Goal: Task Accomplishment & Management: Manage account settings

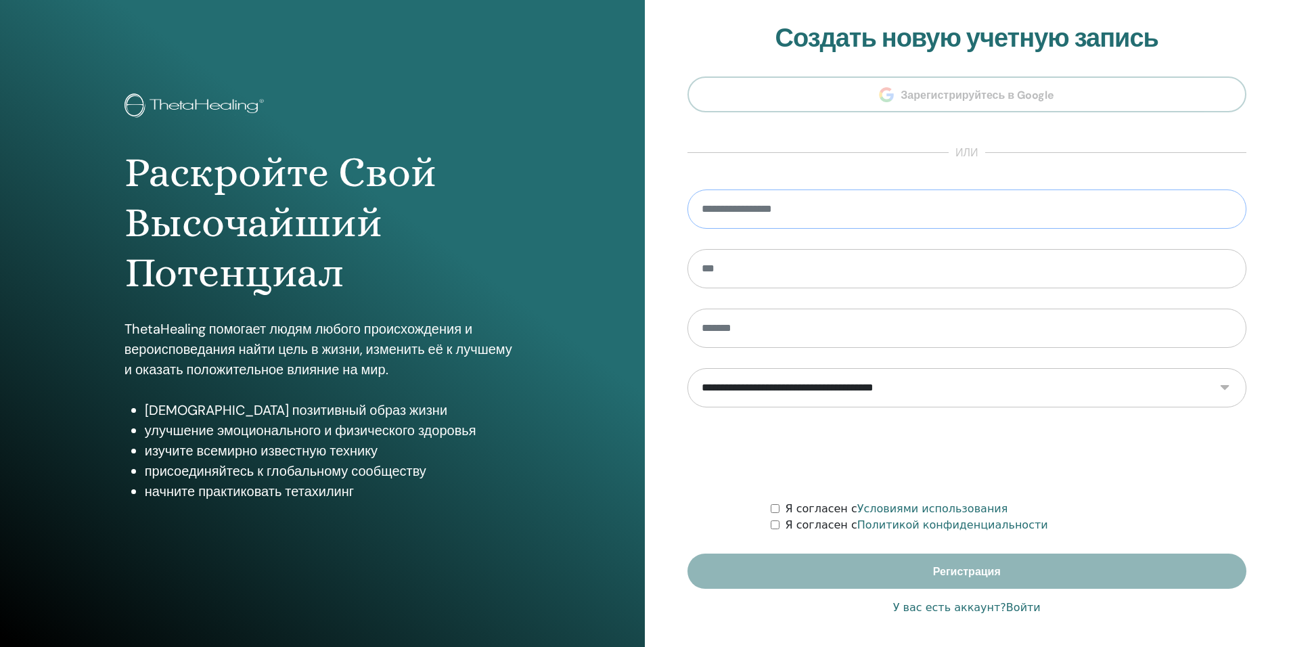
click at [834, 205] on input "email" at bounding box center [967, 208] width 560 height 39
type input "**********"
type input "*********"
click at [819, 391] on select "**********" at bounding box center [967, 387] width 560 height 39
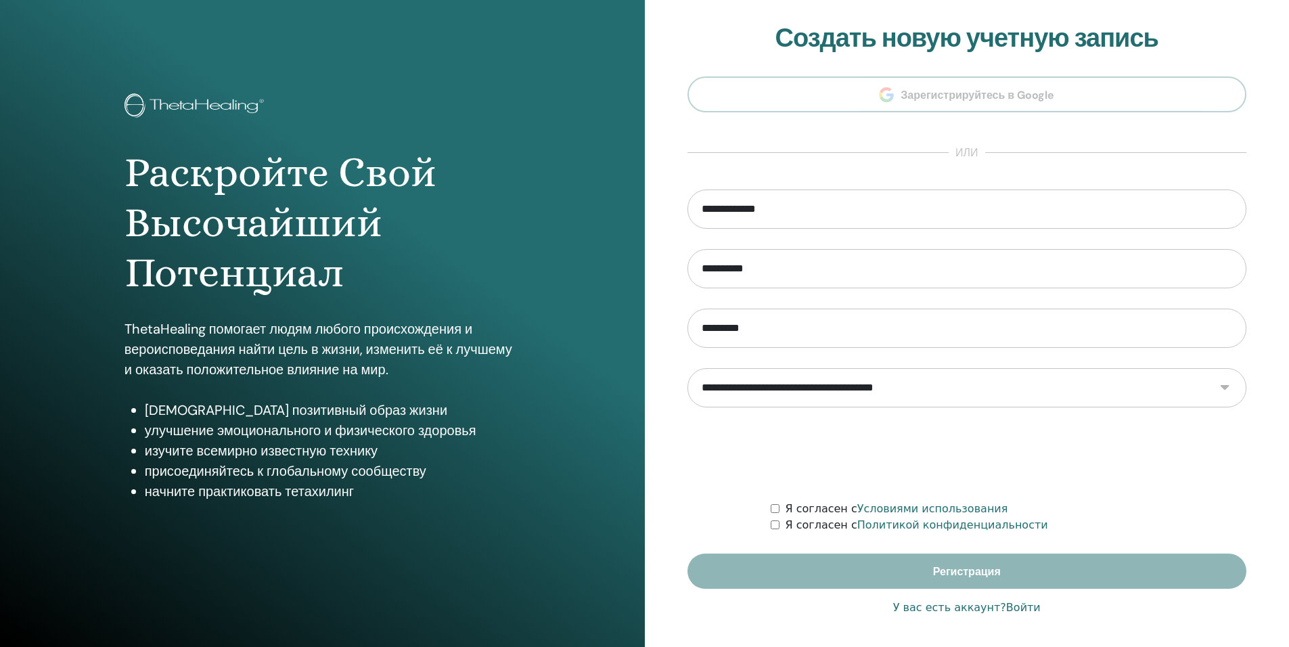
select select "***"
click at [687, 368] on select "**********" at bounding box center [967, 387] width 560 height 39
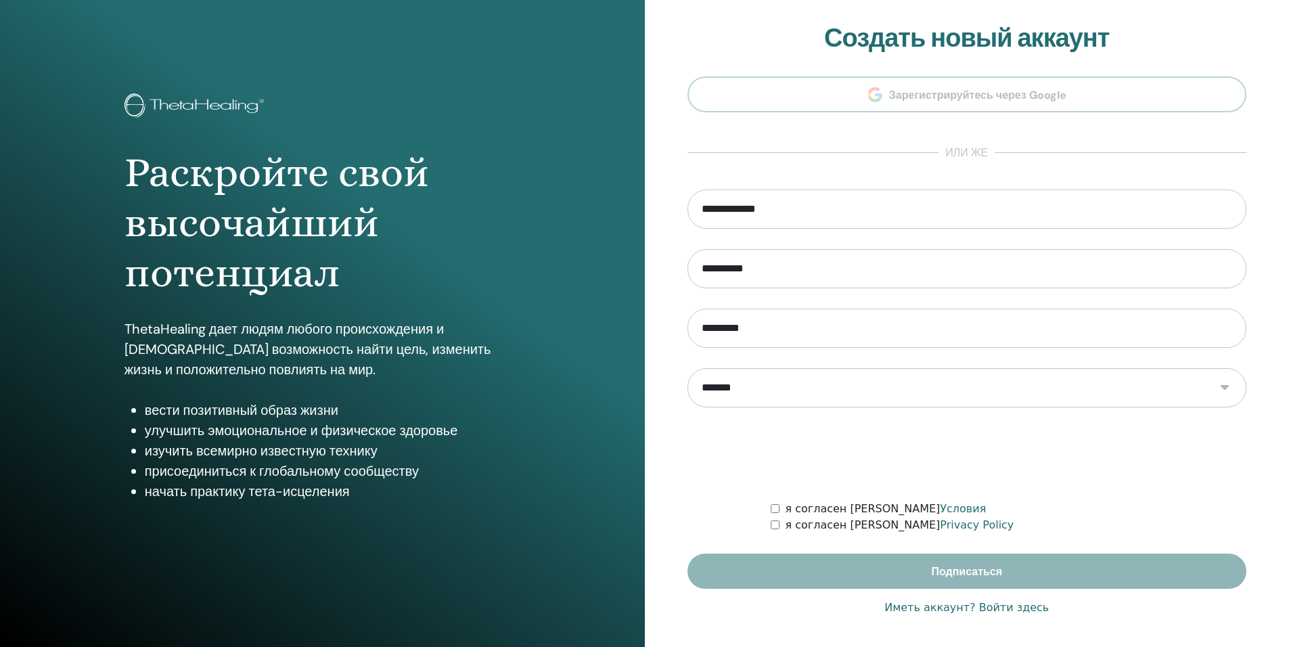
click at [934, 609] on link "Иметь аккаунт? Войти здесь" at bounding box center [966, 607] width 164 height 16
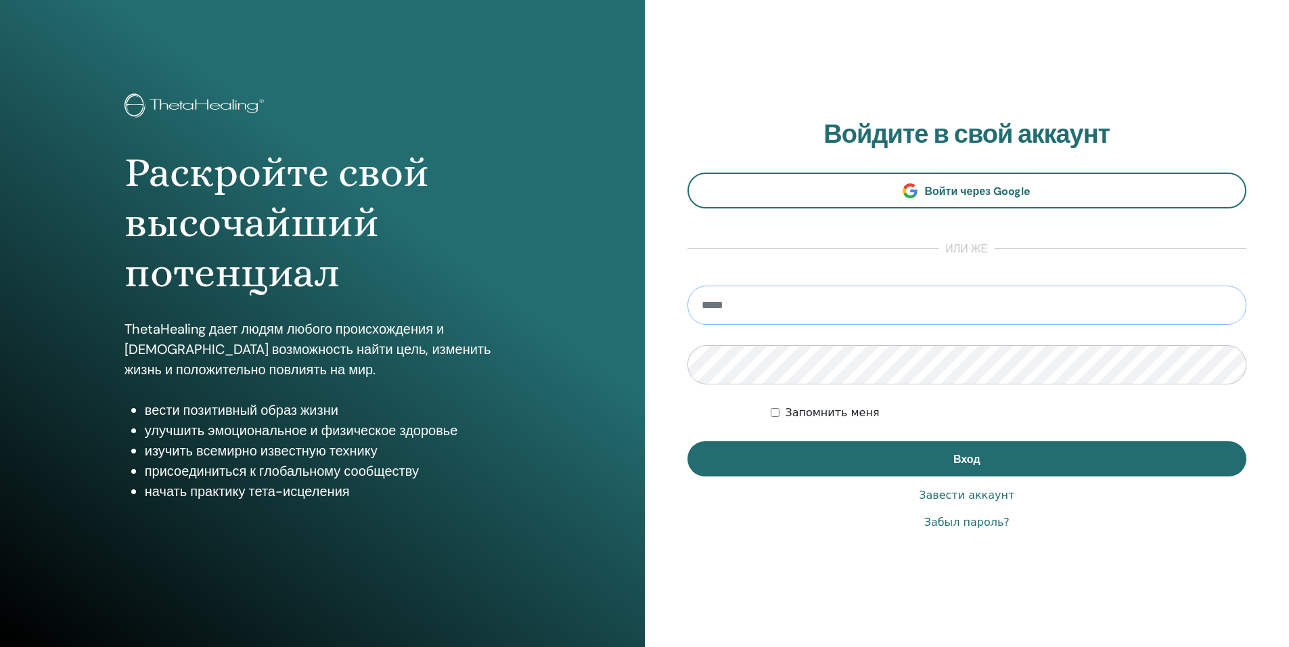
click at [873, 299] on input "email" at bounding box center [967, 305] width 560 height 39
type input "**********"
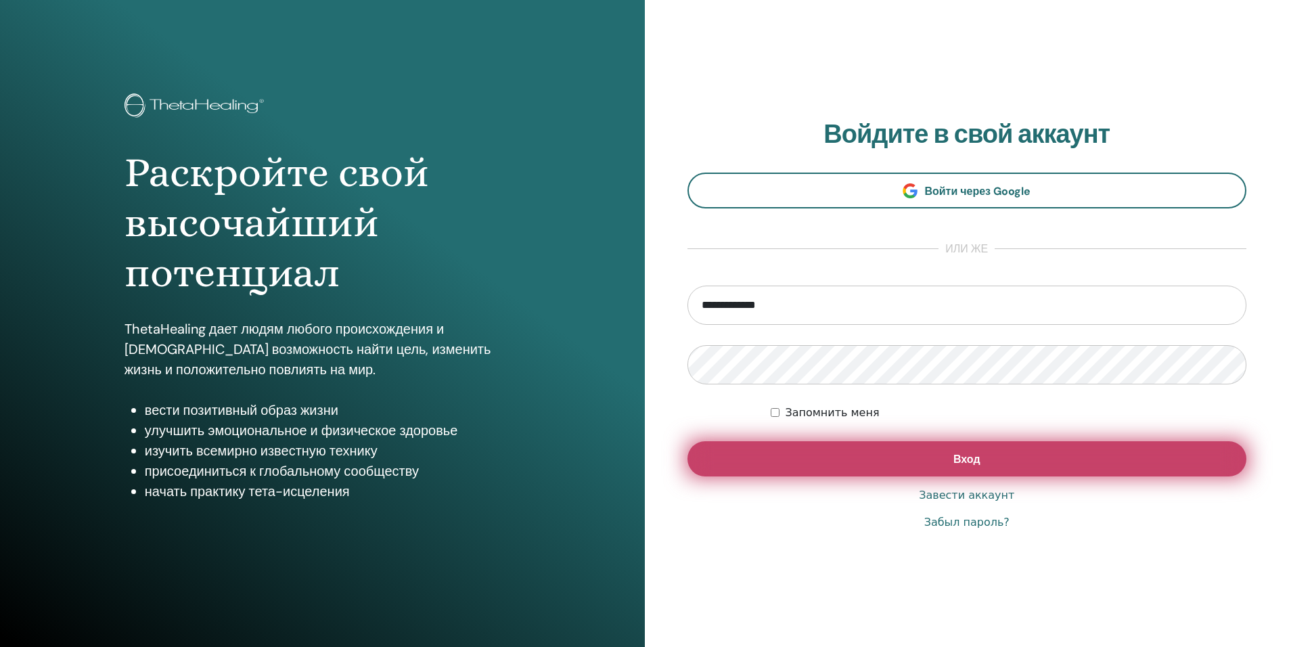
click at [947, 457] on button "Вход" at bounding box center [967, 458] width 560 height 35
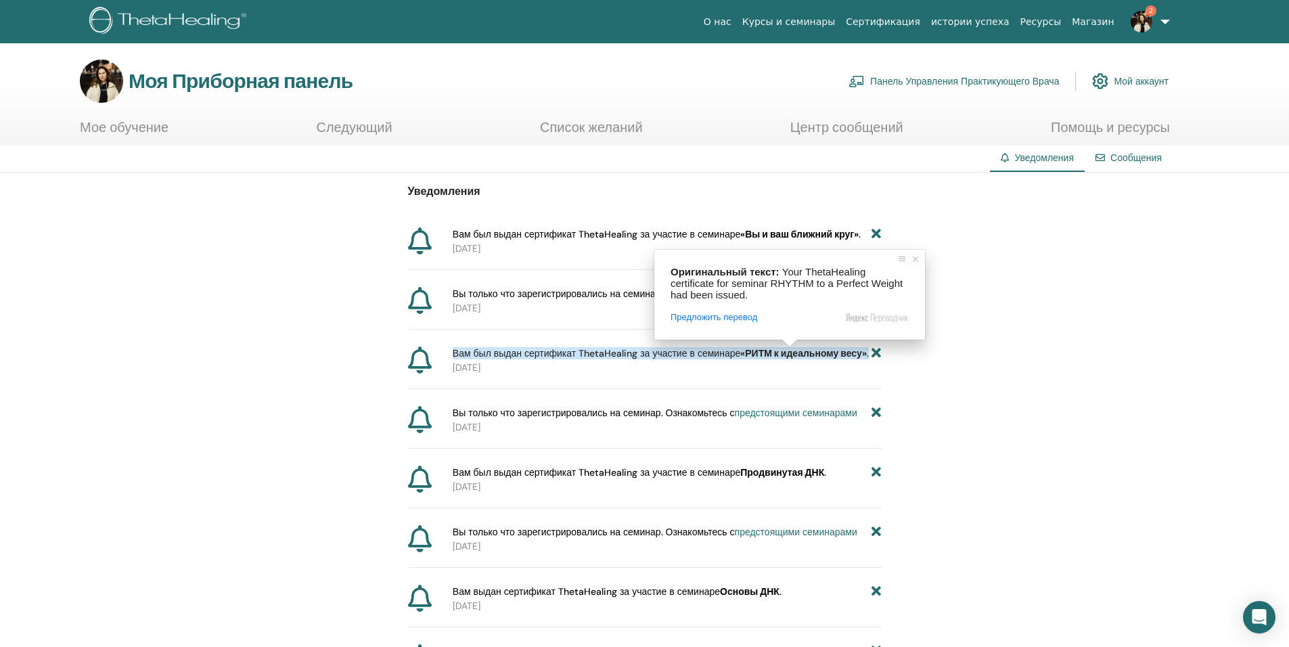
click at [542, 229] on ya-tr-span "Вам был выдан сертификат ThetaHealing за участие в семинаре" at bounding box center [597, 234] width 288 height 12
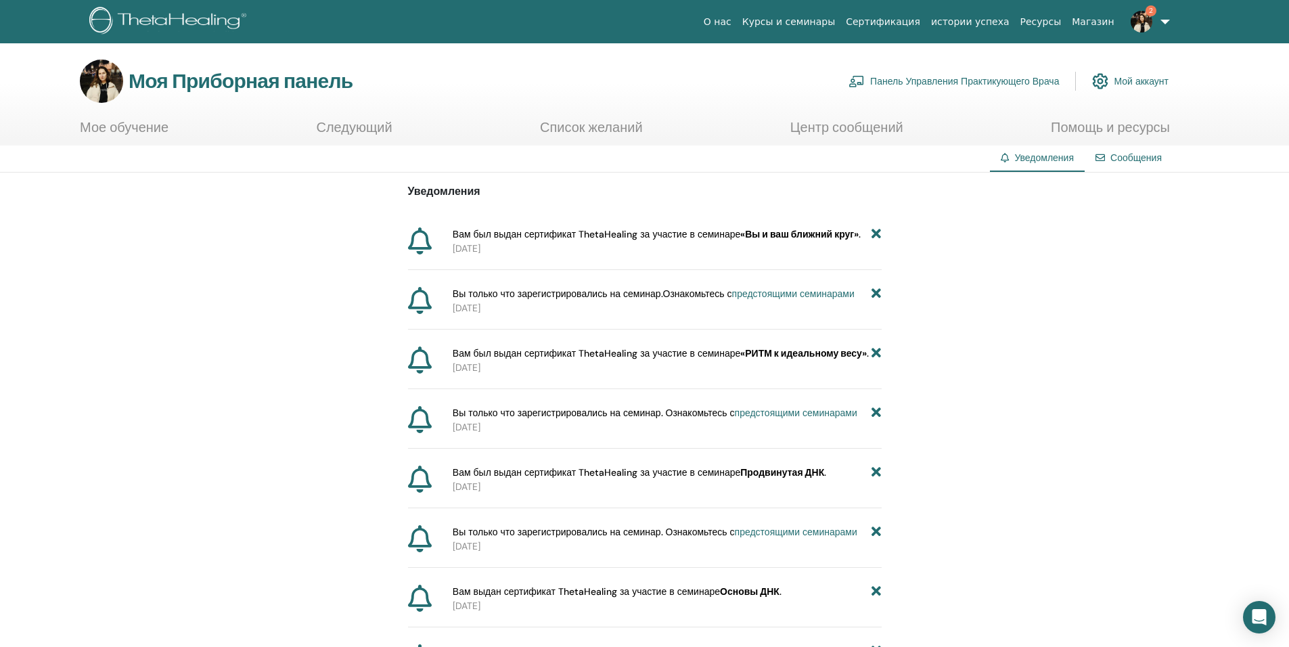
click at [1143, 74] on link "Мой аккаунт" at bounding box center [1130, 81] width 76 height 30
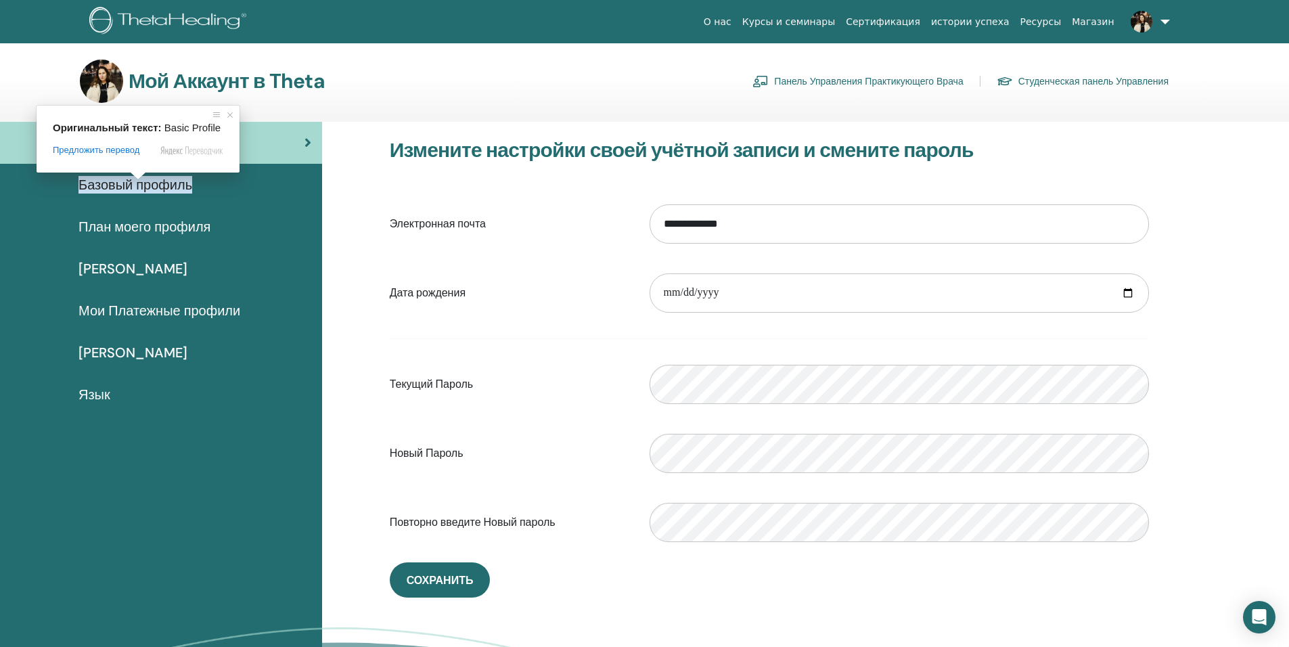
click at [138, 187] on ya-tr-span "Базовый профиль" at bounding box center [135, 185] width 114 height 18
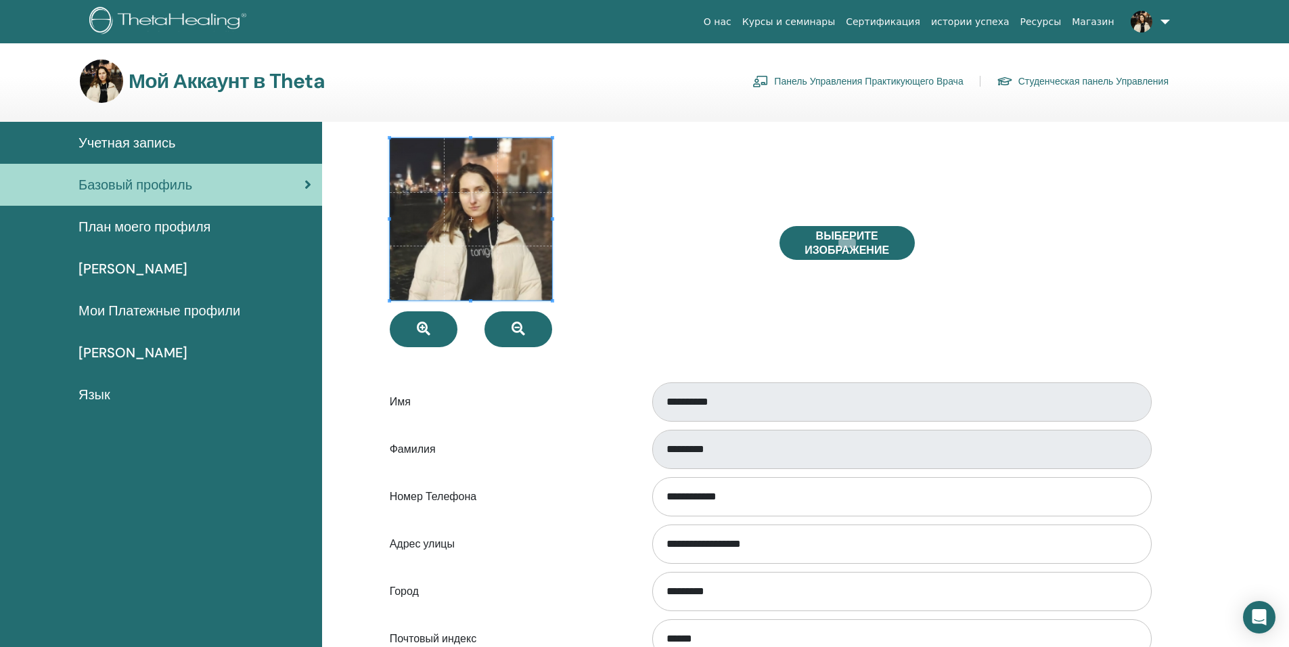
click at [183, 225] on ya-tr-span "План моего профиля" at bounding box center [144, 227] width 132 height 18
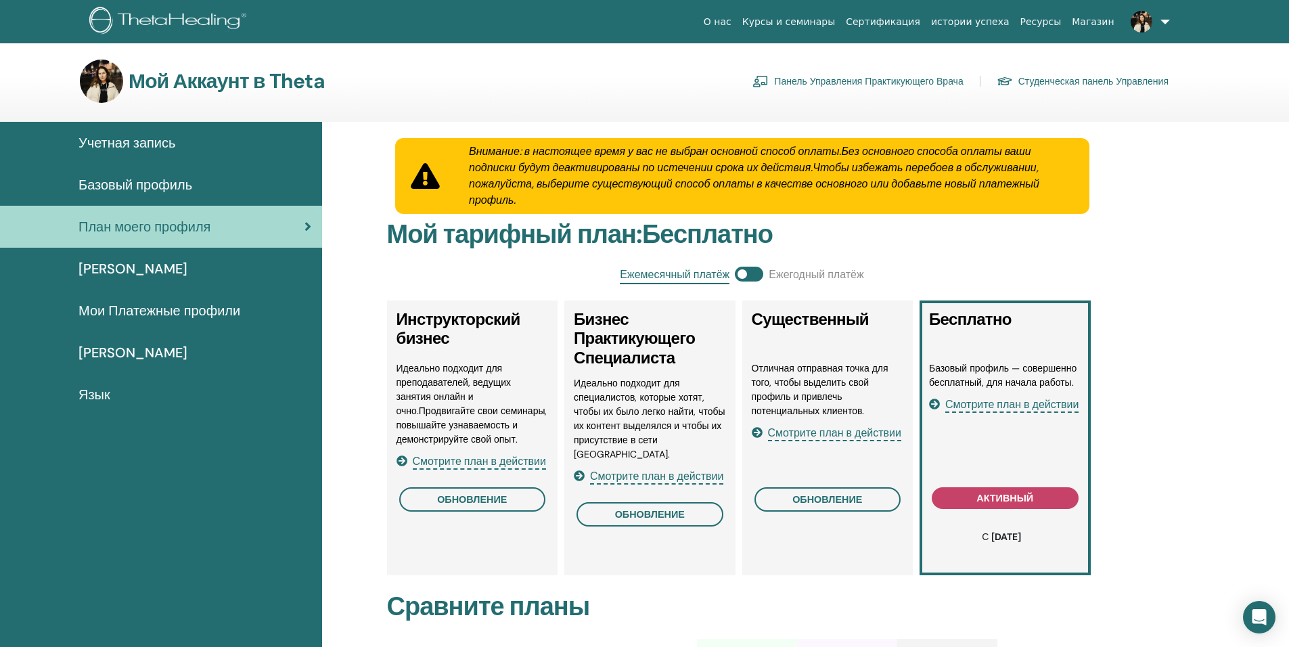
click at [152, 265] on ya-tr-span "[PERSON_NAME]" at bounding box center [132, 269] width 109 height 18
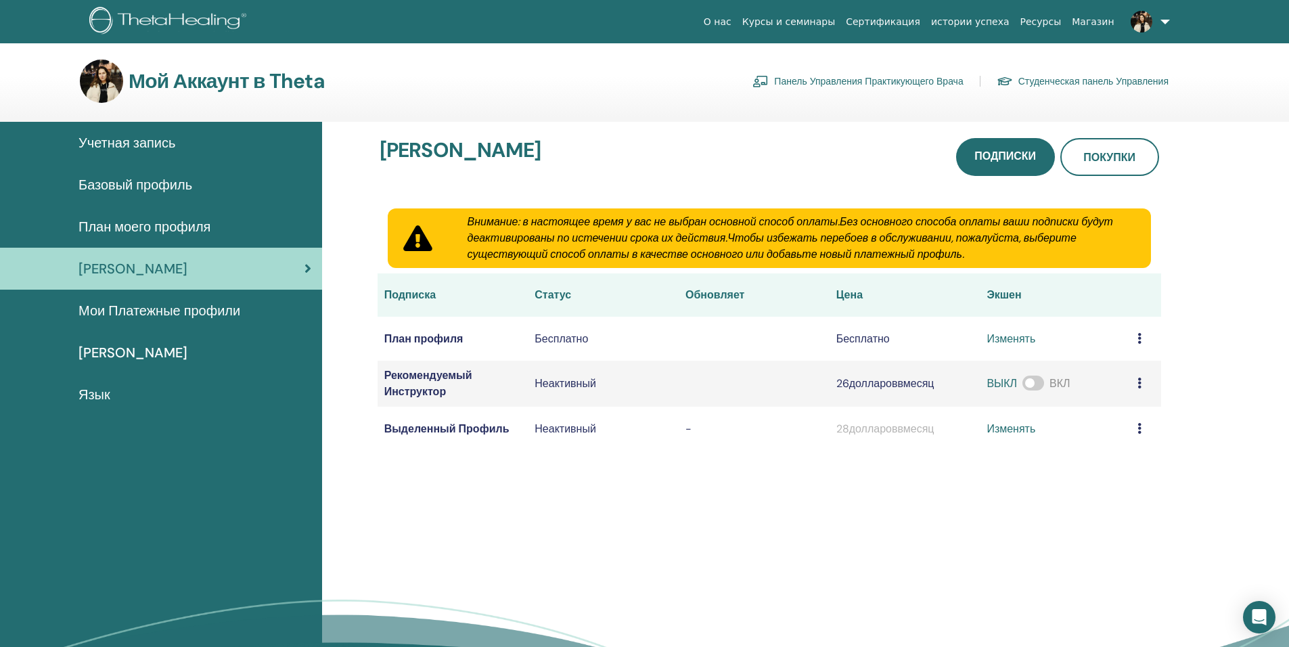
click at [175, 520] on div "Учетная запись Базовый профиль План моего профиля Мои Подписки Мои Платежные пр…" at bounding box center [161, 428] width 322 height 613
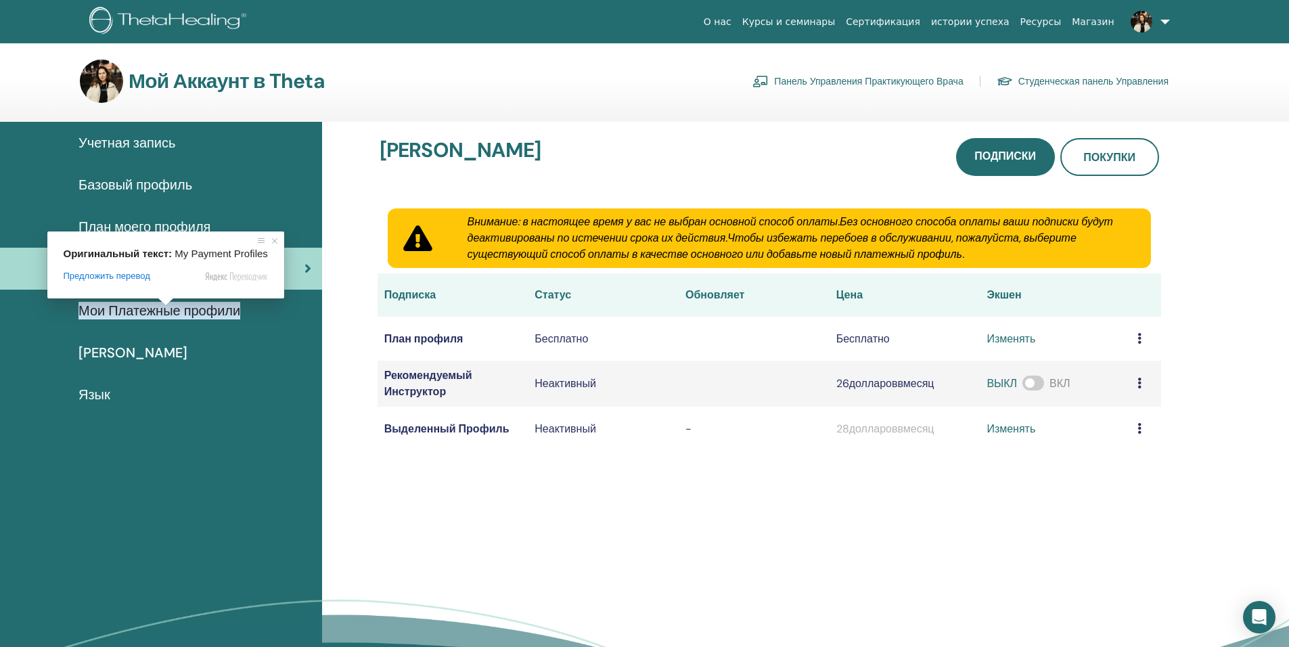
click at [163, 305] on span at bounding box center [166, 302] width 18 height 8
click at [163, 312] on ya-tr-span "Мои Платежные профили" at bounding box center [159, 311] width 162 height 18
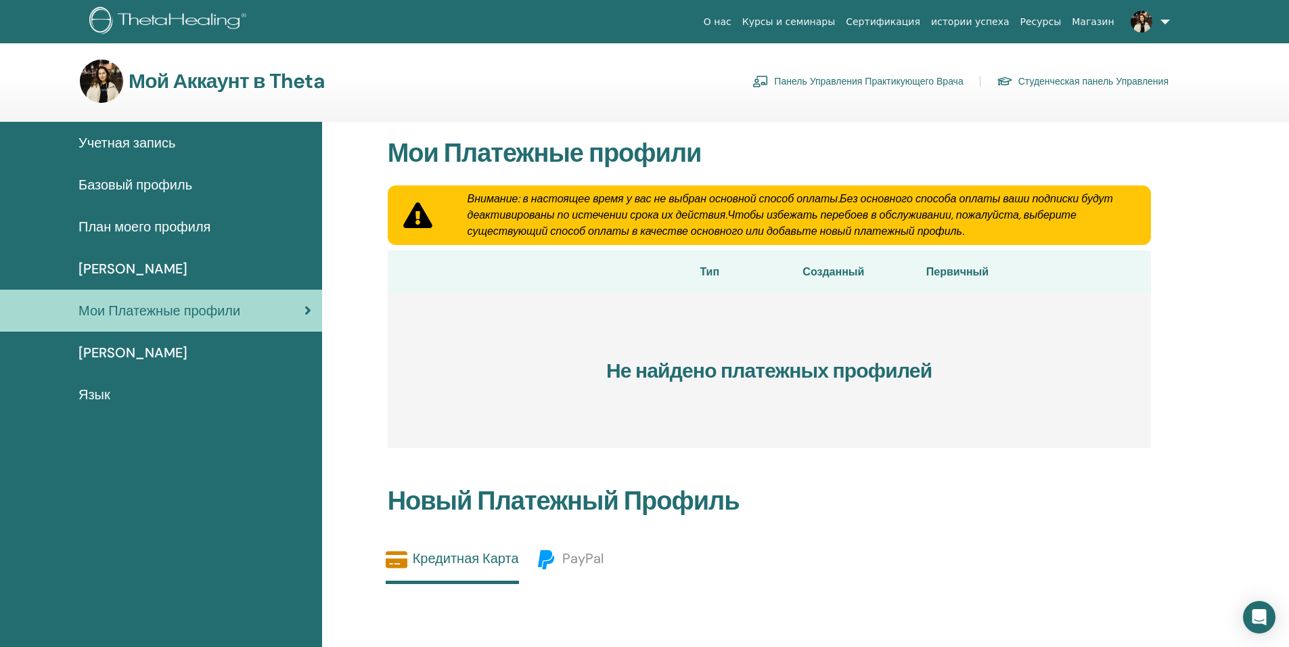
click at [127, 350] on ya-tr-span "[PERSON_NAME]" at bounding box center [132, 353] width 109 height 18
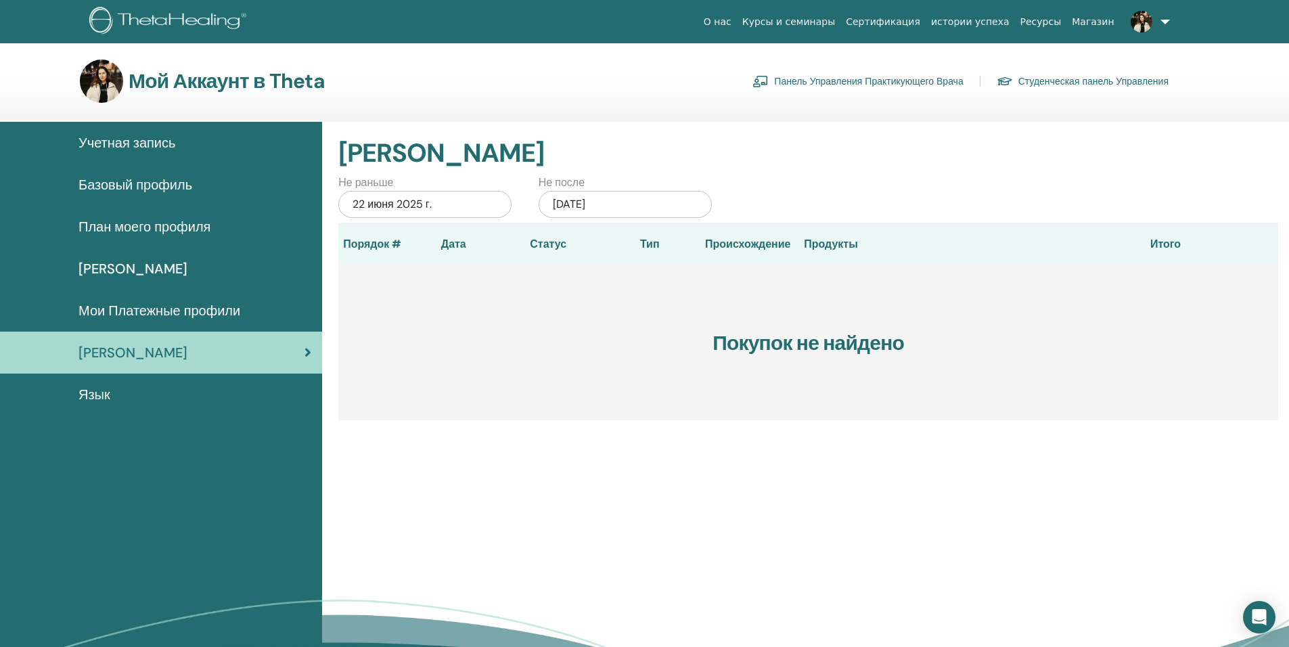
click at [166, 139] on ya-tr-span "Учетная запись" at bounding box center [126, 143] width 97 height 18
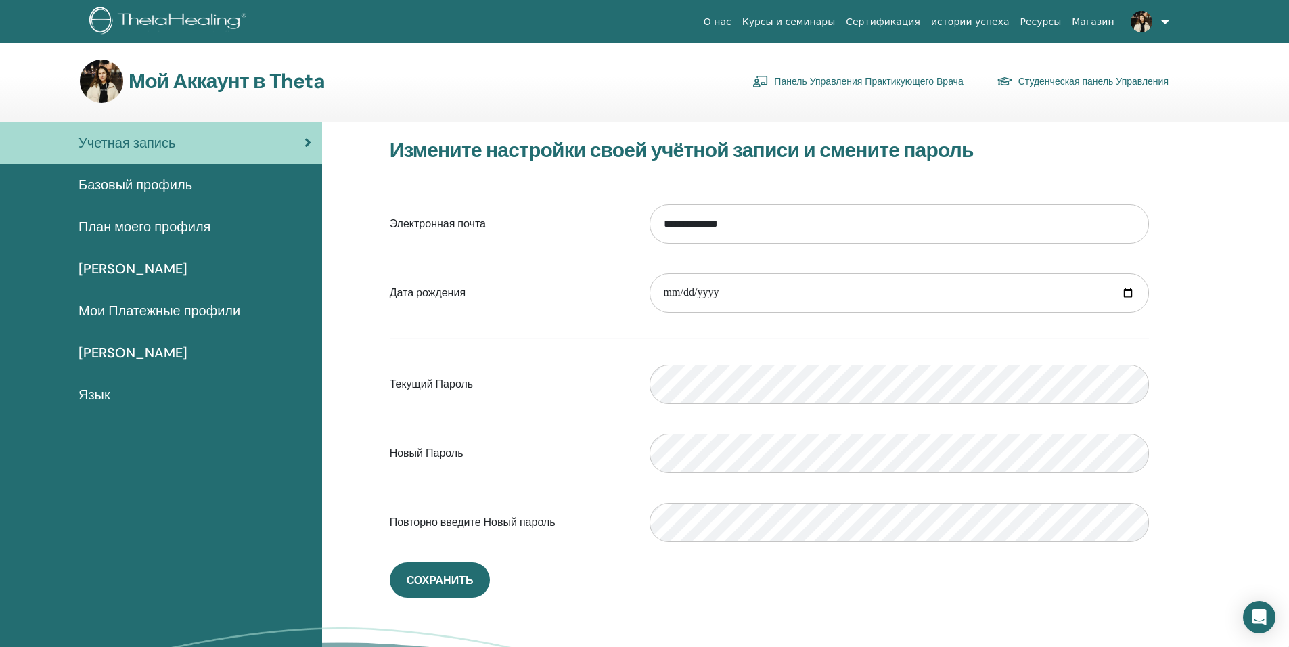
click at [1157, 20] on span at bounding box center [1141, 21] width 32 height 11
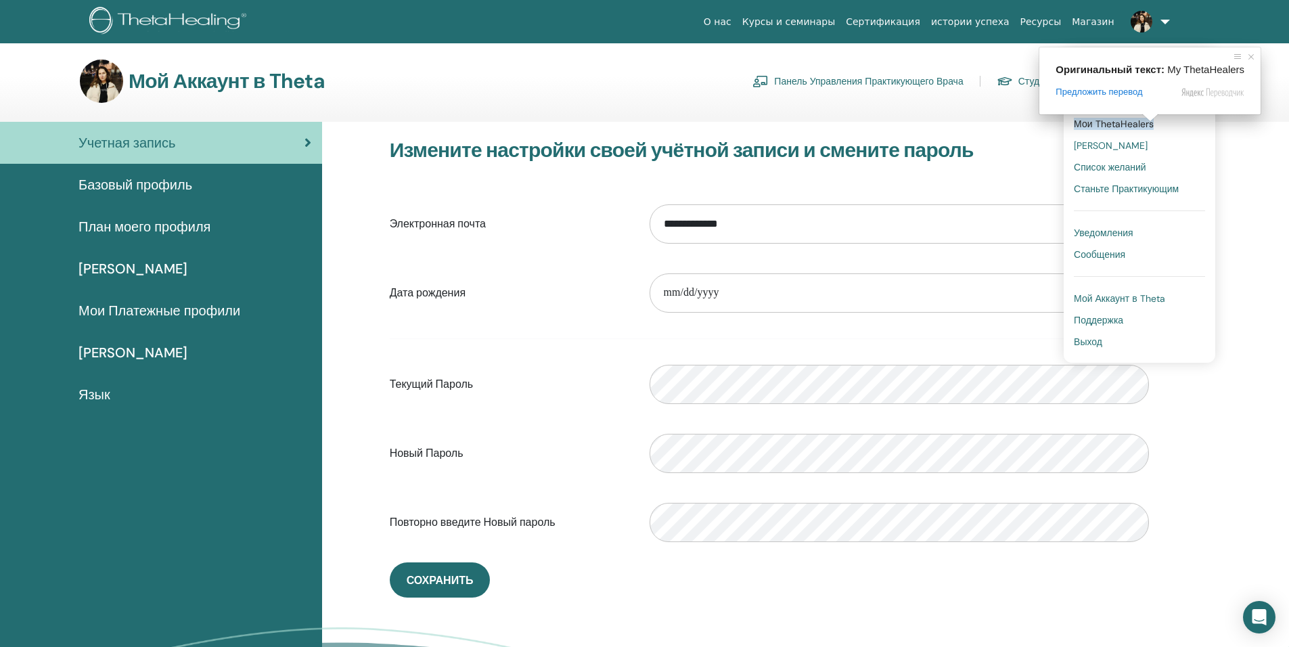
click at [1127, 148] on ya-tr-span "Мои Семинары" at bounding box center [1111, 145] width 74 height 12
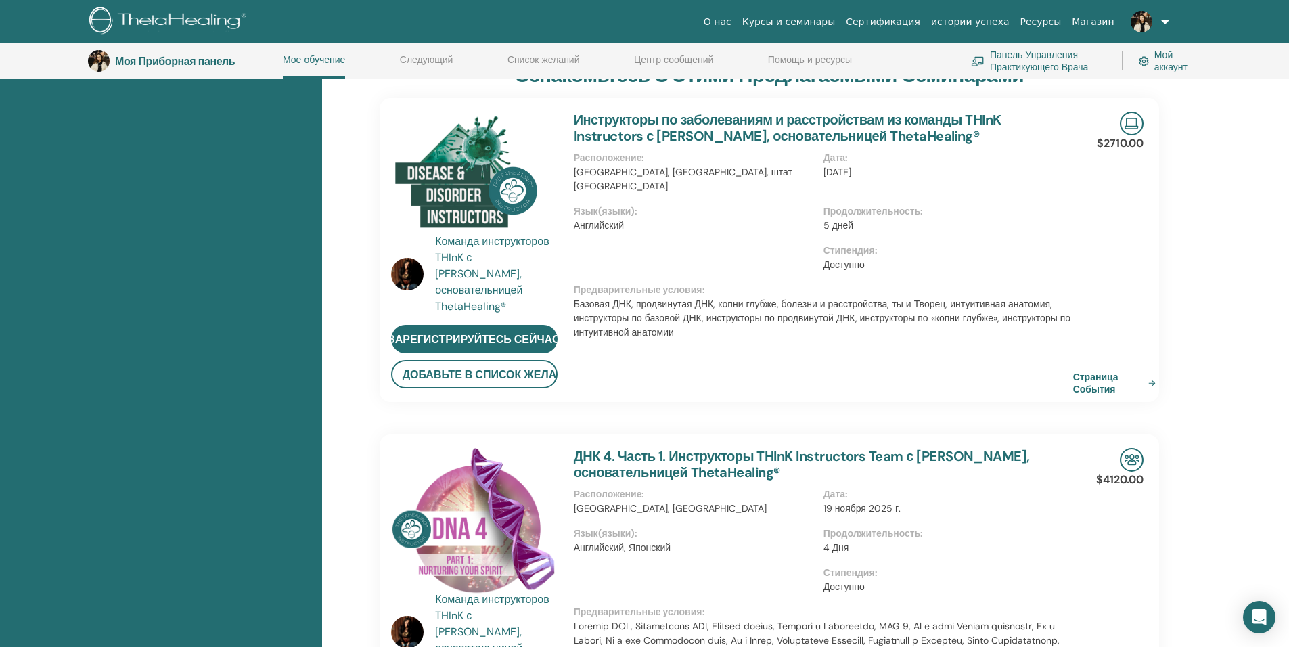
scroll to position [104, 0]
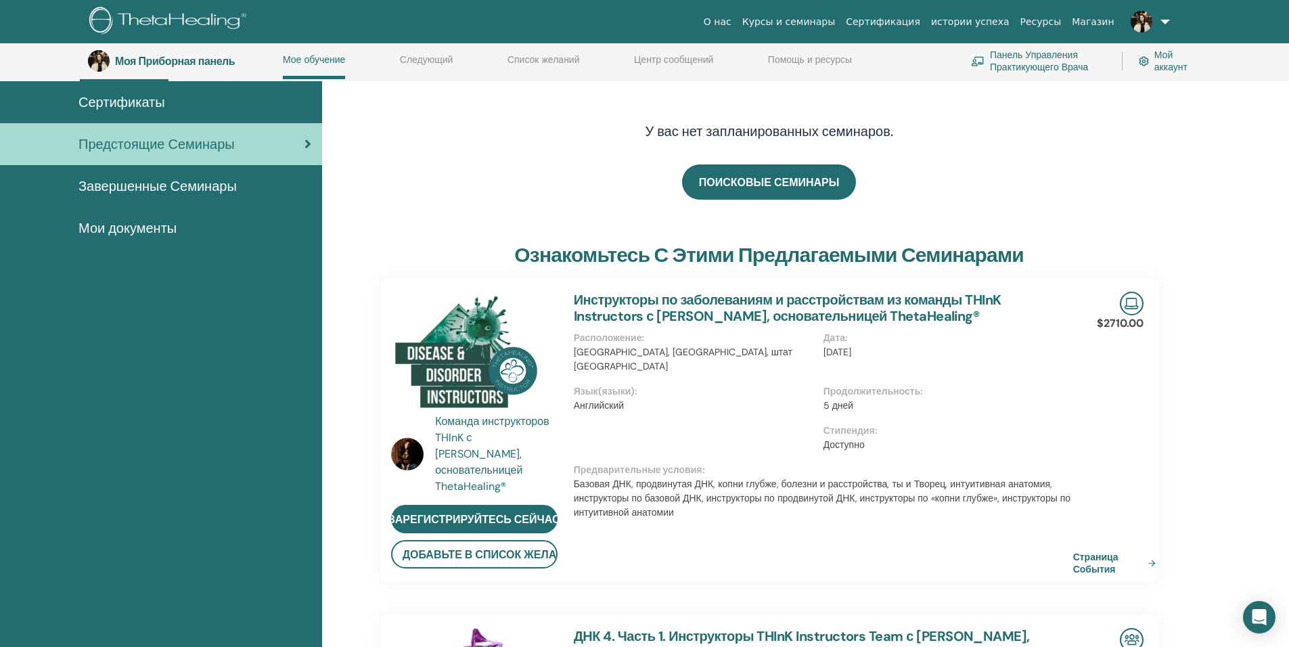
click at [208, 186] on ya-tr-span "Завершенные Семинары" at bounding box center [157, 186] width 158 height 18
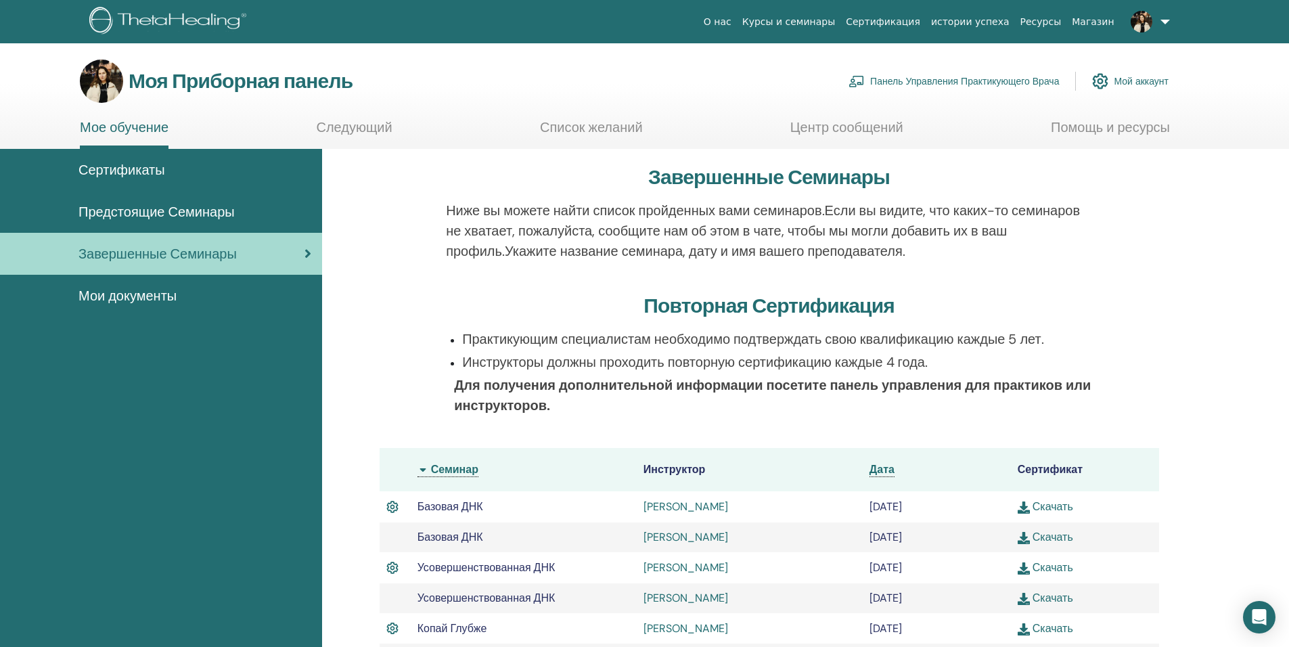
click at [151, 169] on ya-tr-span "Сертификаты" at bounding box center [121, 170] width 87 height 18
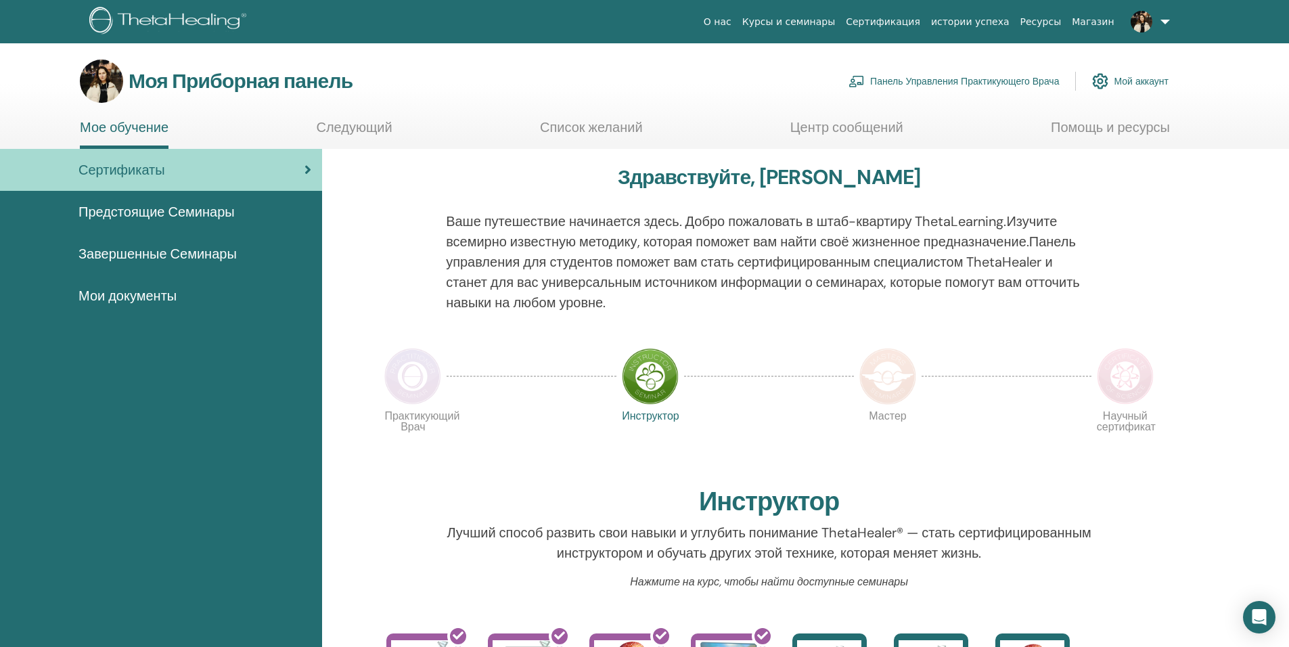
click at [403, 389] on img at bounding box center [412, 376] width 57 height 57
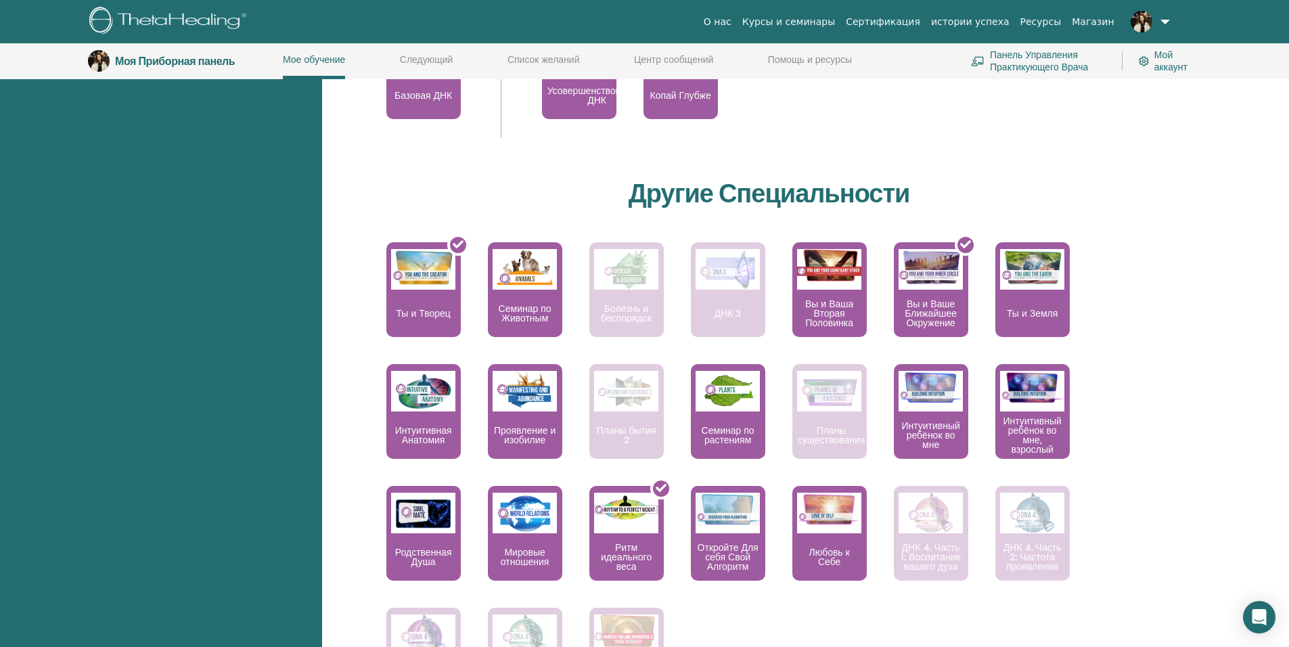
scroll to position [712, 0]
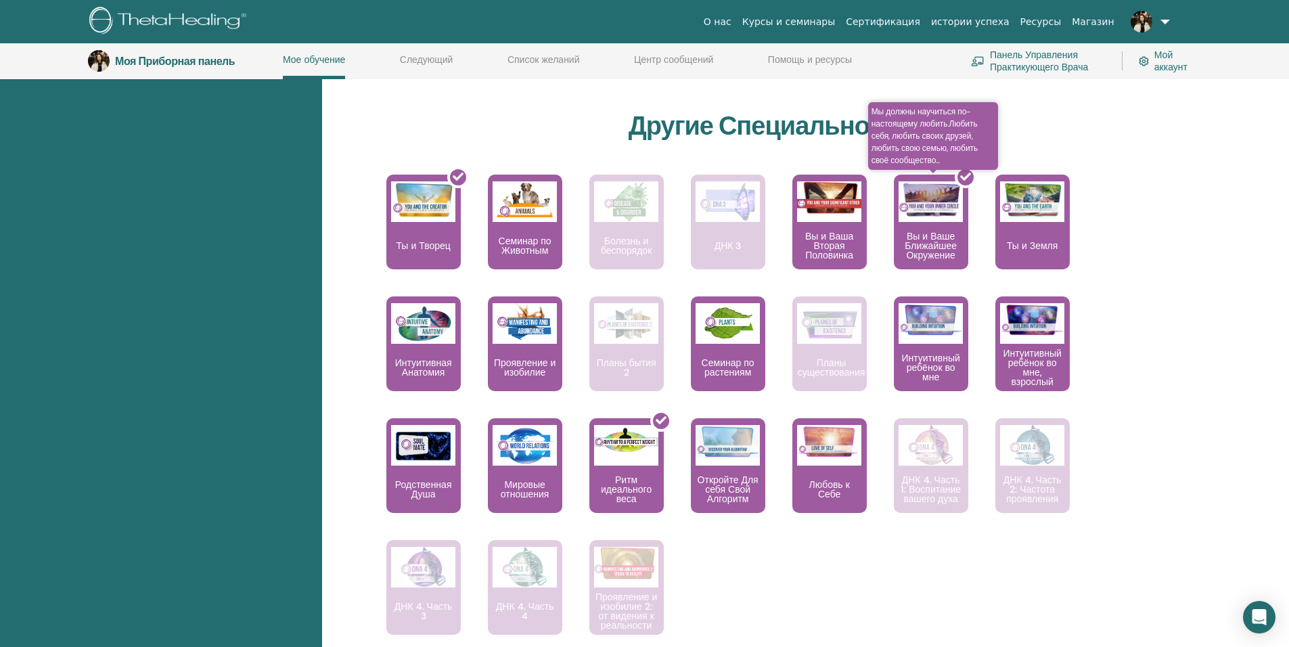
click at [922, 211] on div at bounding box center [939, 227] width 74 height 122
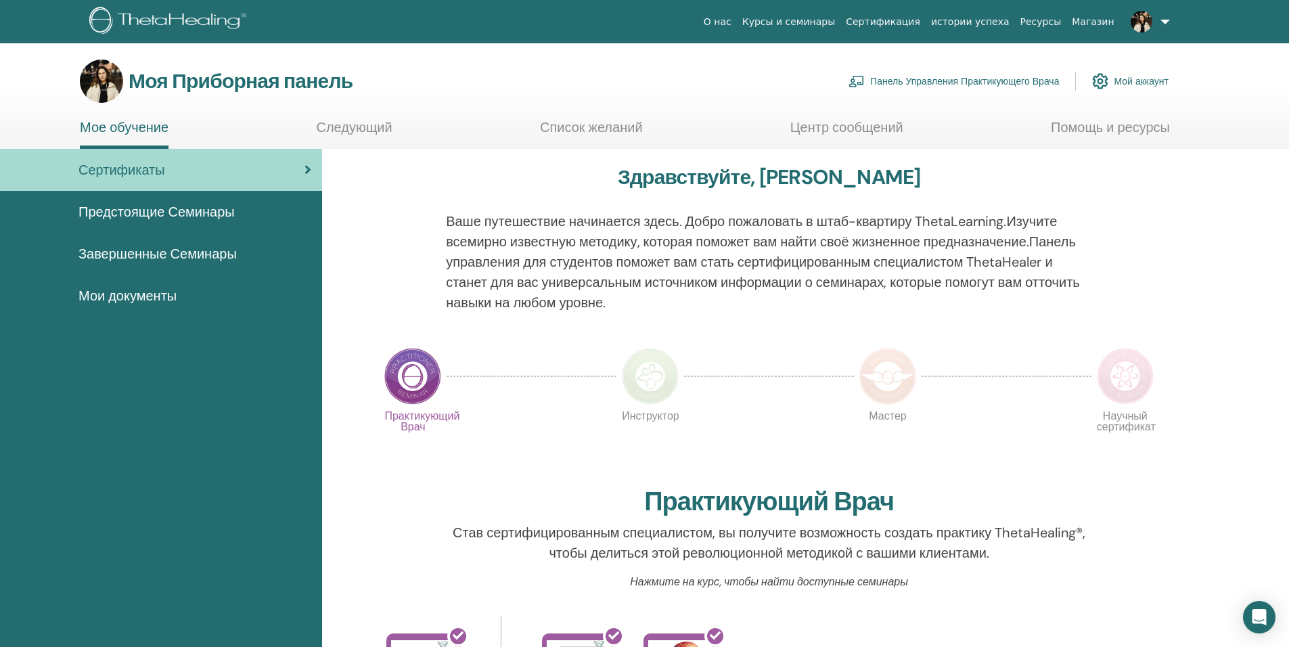
click at [295, 168] on div "Сертификаты" at bounding box center [161, 170] width 300 height 20
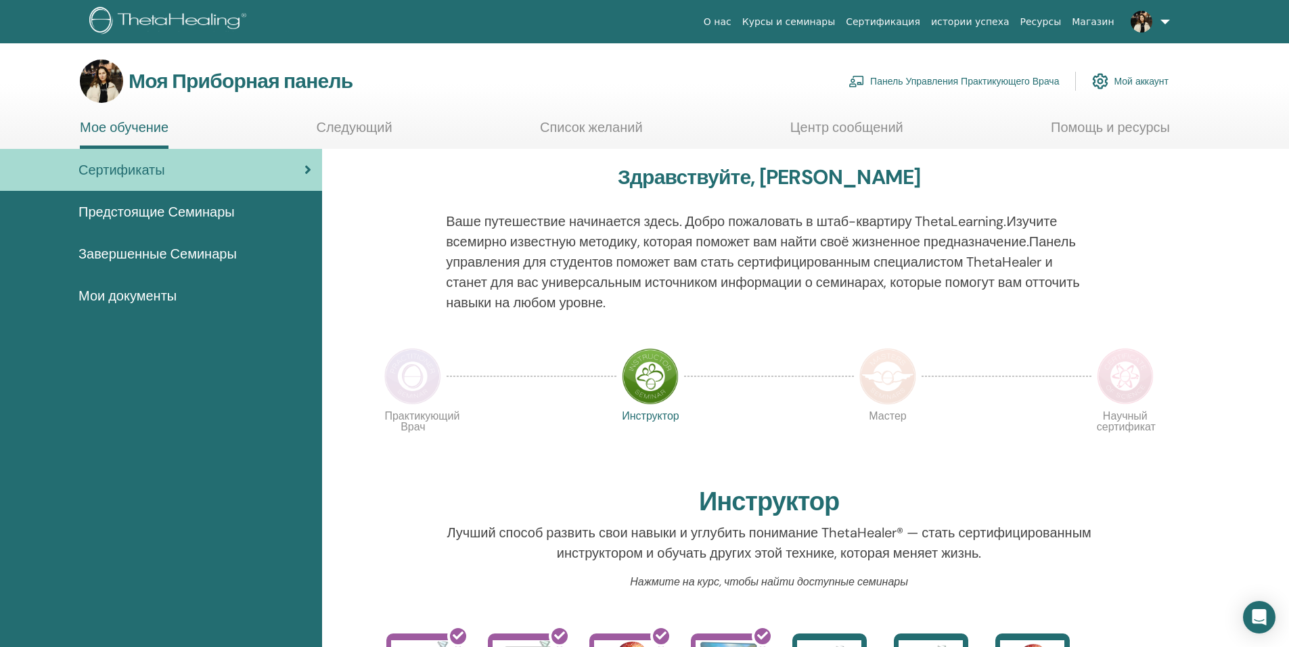
click at [160, 243] on link "Завершенные Семинары" at bounding box center [161, 254] width 322 height 42
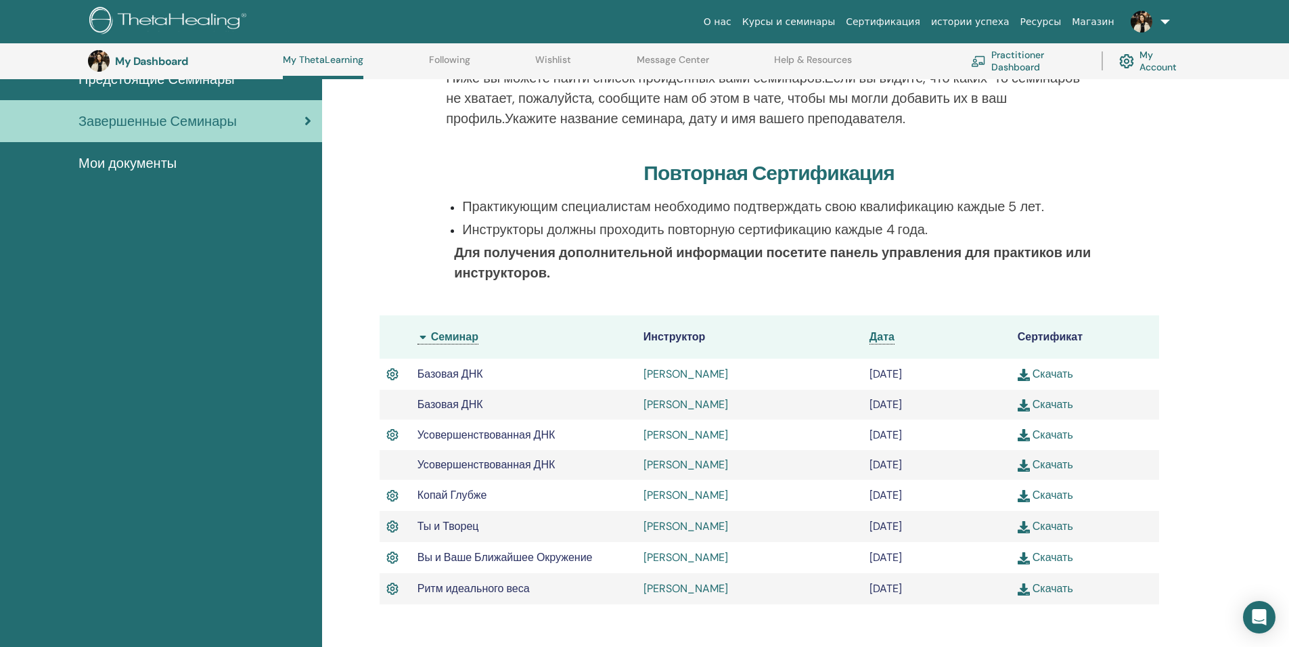
scroll to position [171, 0]
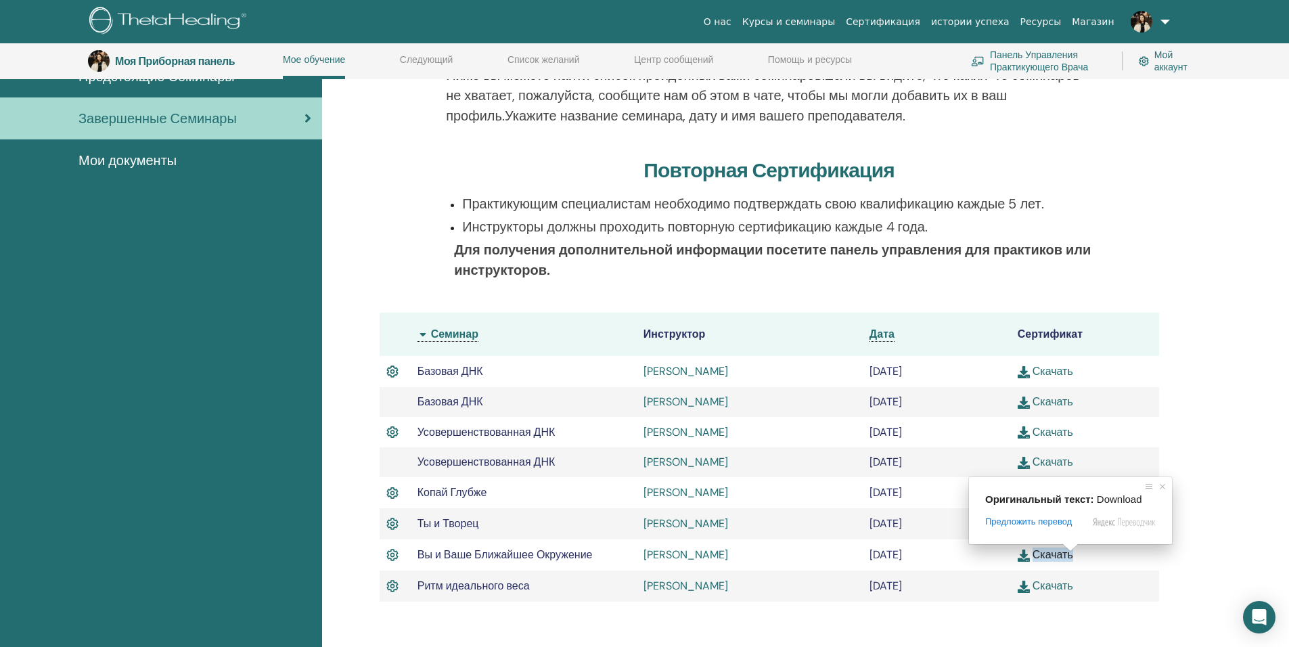
click at [1064, 551] on span at bounding box center [1071, 547] width 18 height 8
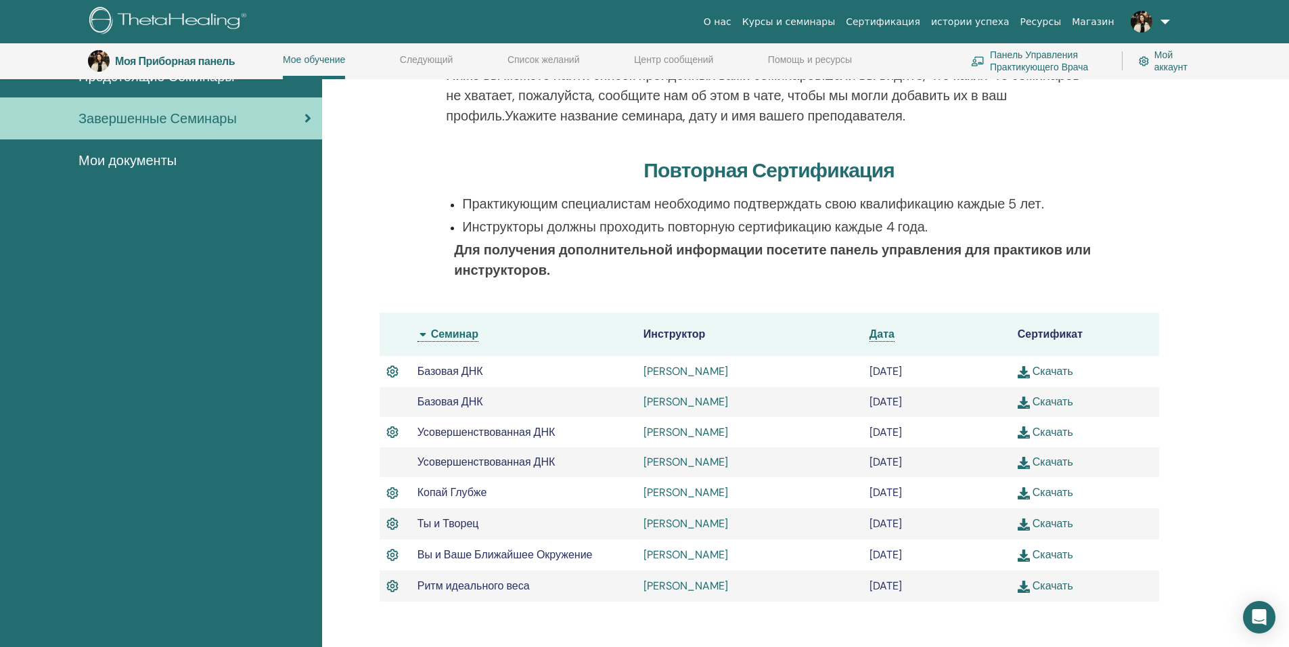
click at [1202, 491] on div "Завершенные Семинары Ниже вы можете найти список пройденных вами семинаров. Есл…" at bounding box center [805, 398] width 967 height 769
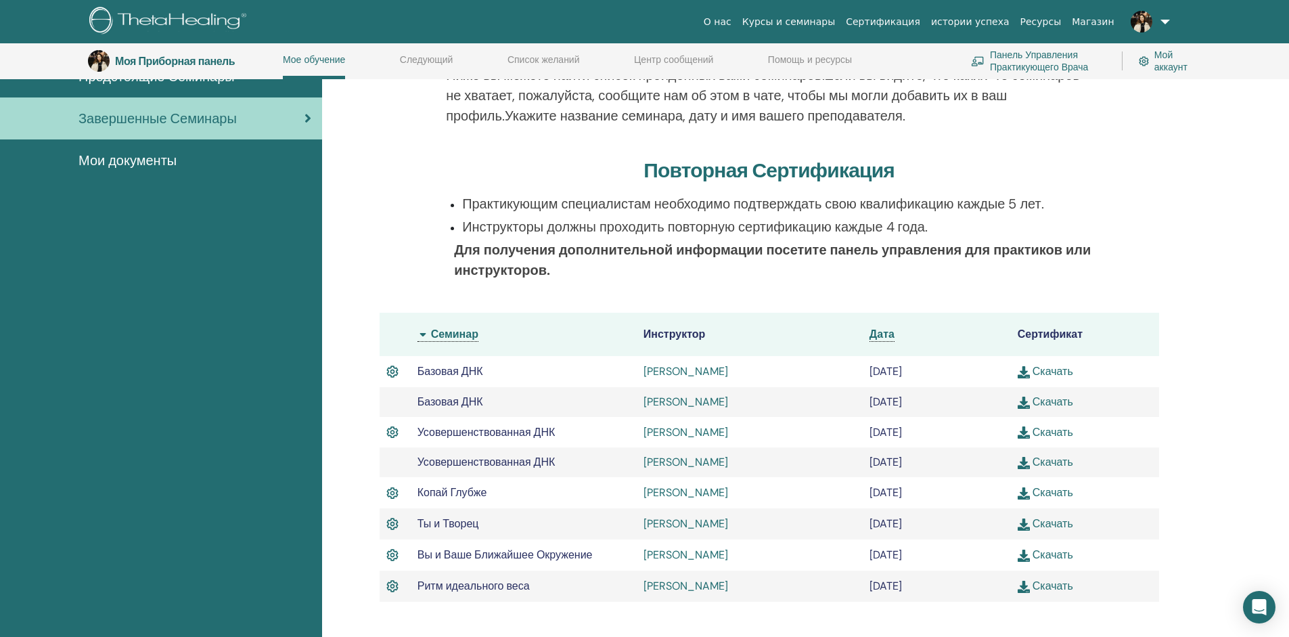
click at [1037, 555] on ya-tr-span "Скачать" at bounding box center [1052, 554] width 41 height 14
click at [390, 436] on img at bounding box center [392, 433] width 12 height 18
click at [388, 493] on img at bounding box center [392, 493] width 12 height 18
click at [1060, 583] on ya-tr-span "Скачать" at bounding box center [1052, 585] width 41 height 14
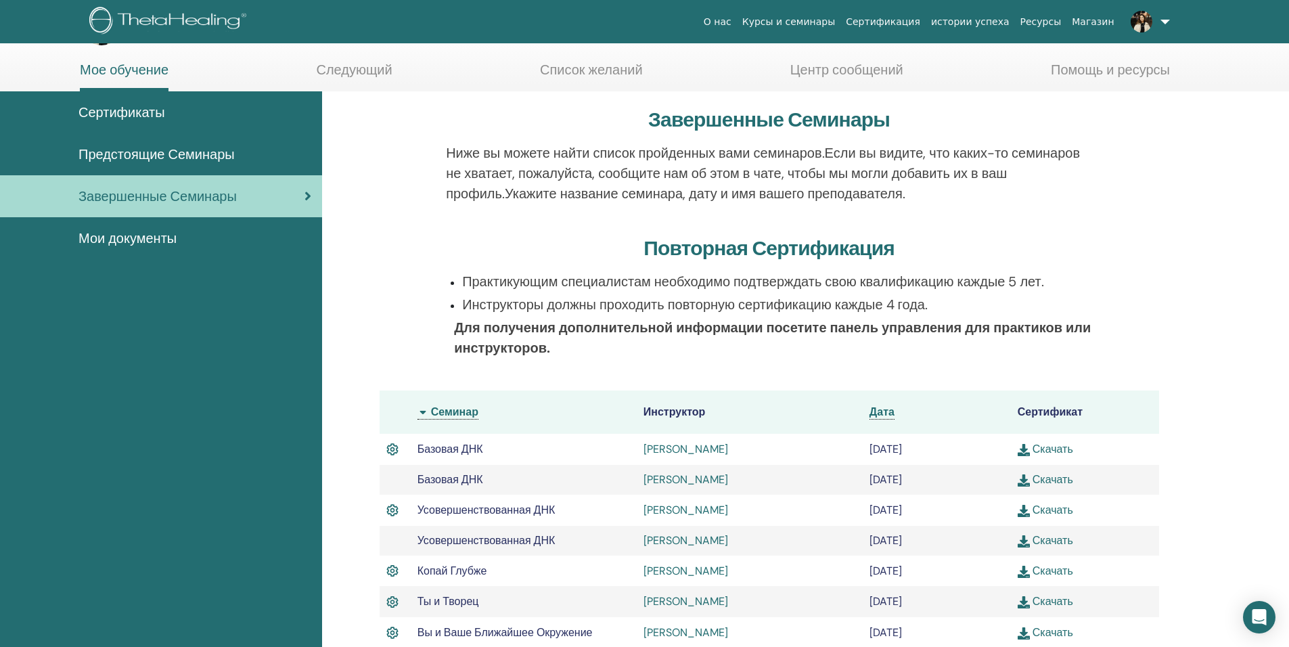
scroll to position [0, 0]
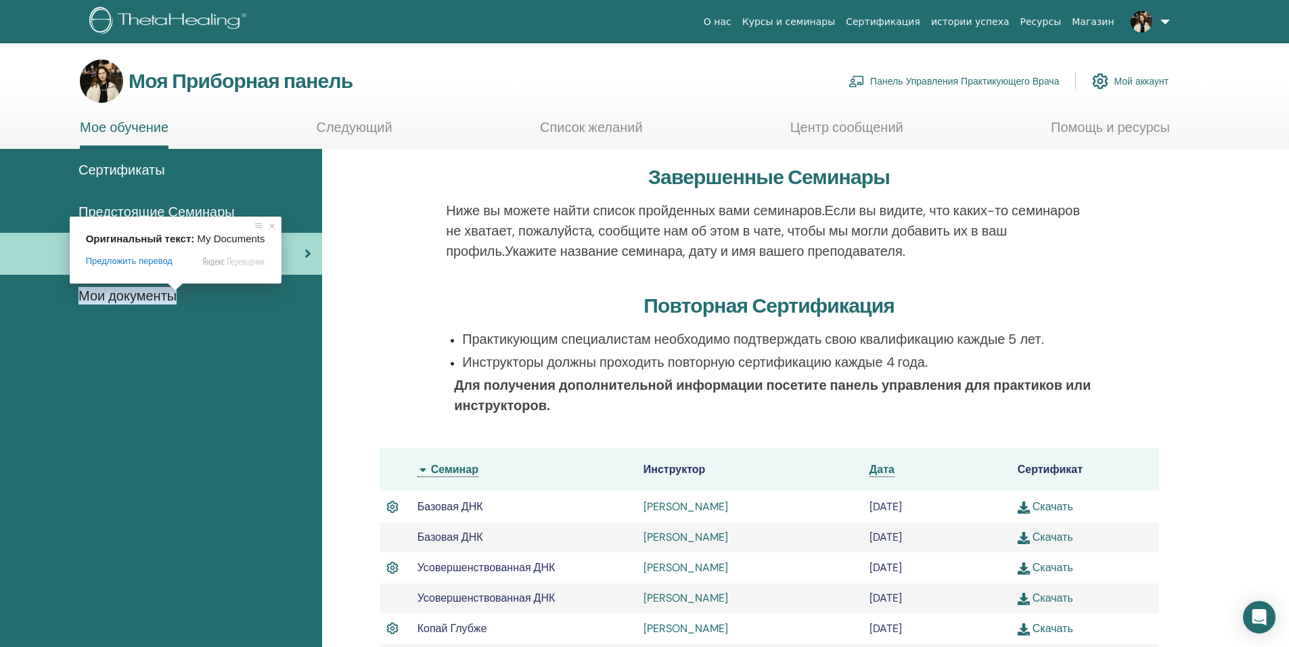
click at [598, 127] on ya-tr-span "Список желаний" at bounding box center [591, 127] width 103 height 18
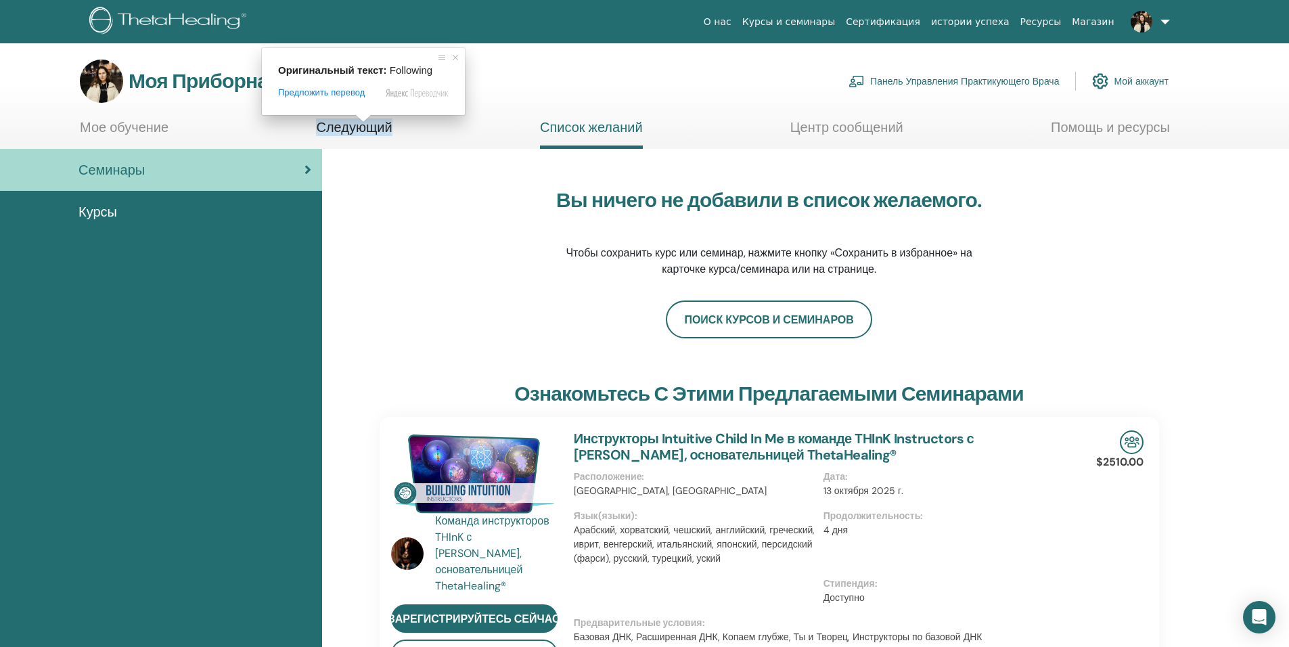
click at [362, 131] on ya-tr-span "Следующий" at bounding box center [354, 127] width 76 height 18
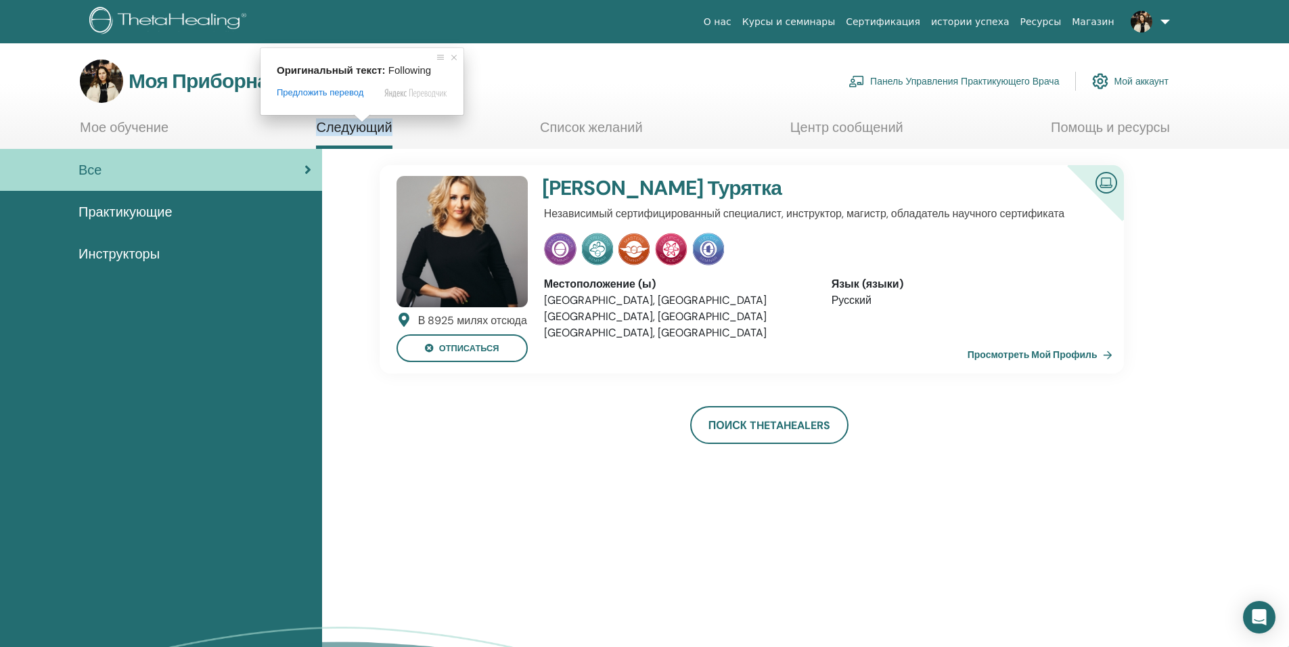
click at [478, 444] on div "В 8925 милях отсюда Отписаться [PERSON_NAME] Независимый сертифицированный спец…" at bounding box center [769, 304] width 779 height 279
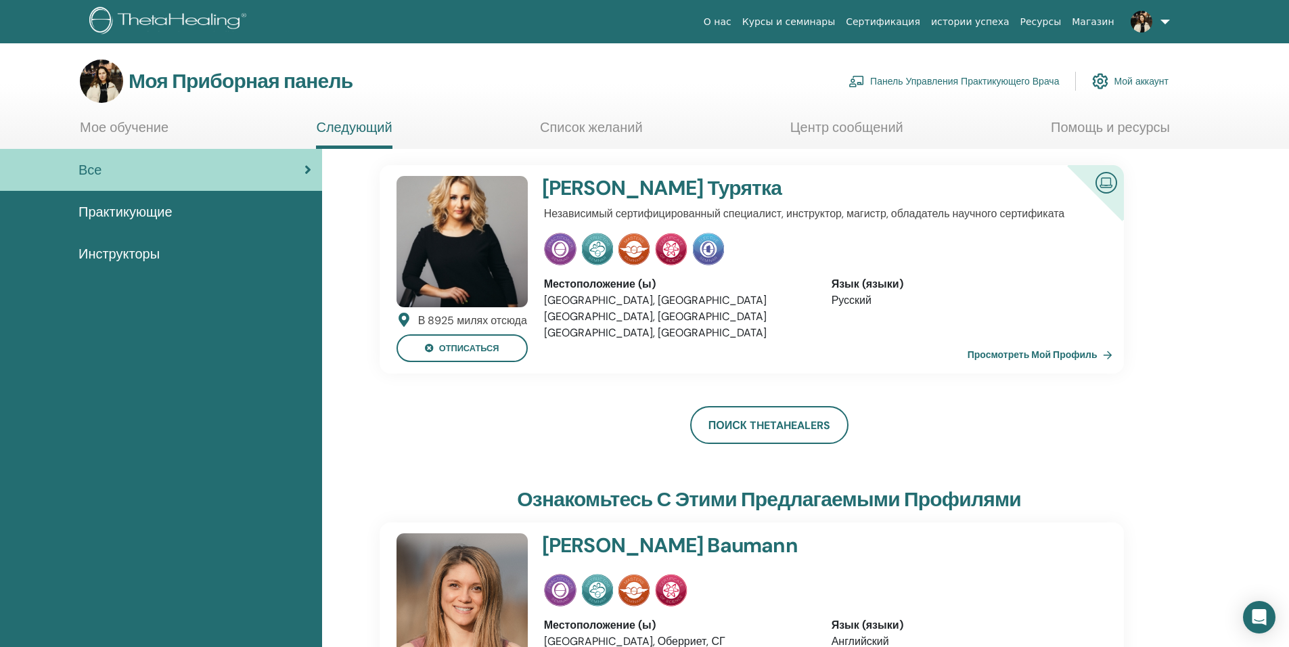
click at [156, 124] on ya-tr-span "Мое обучение" at bounding box center [124, 127] width 89 height 18
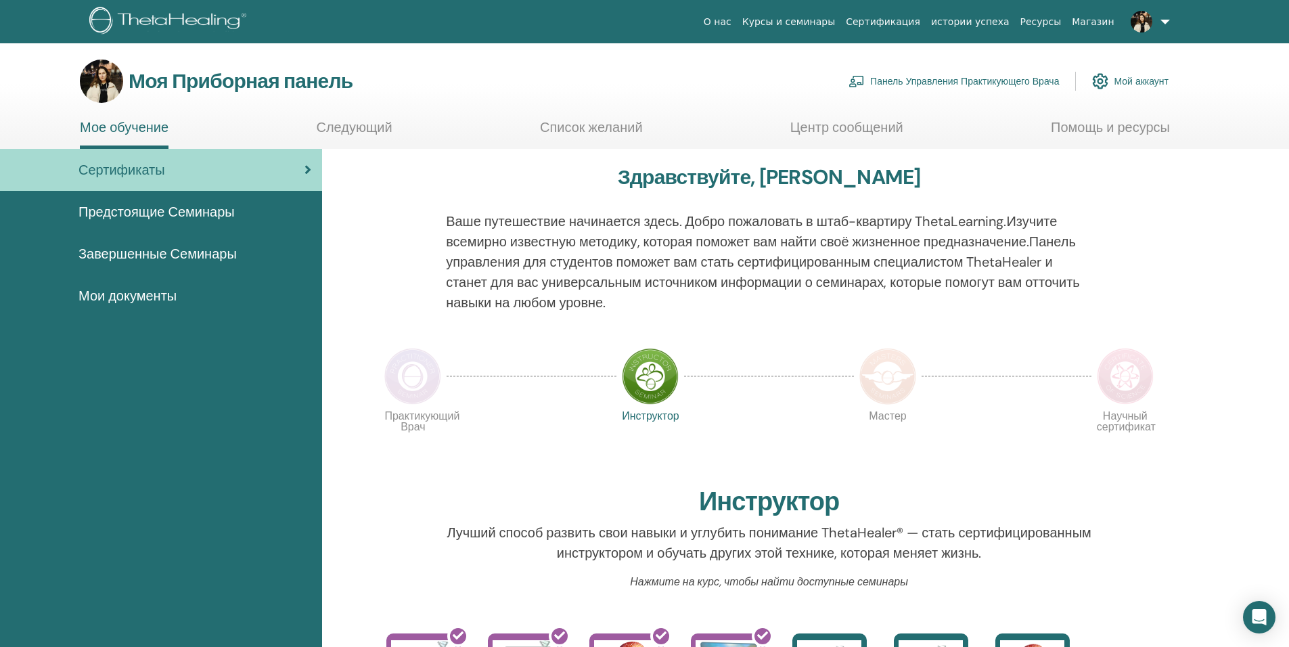
click at [855, 130] on ya-tr-span "Центр сообщений" at bounding box center [846, 127] width 113 height 18
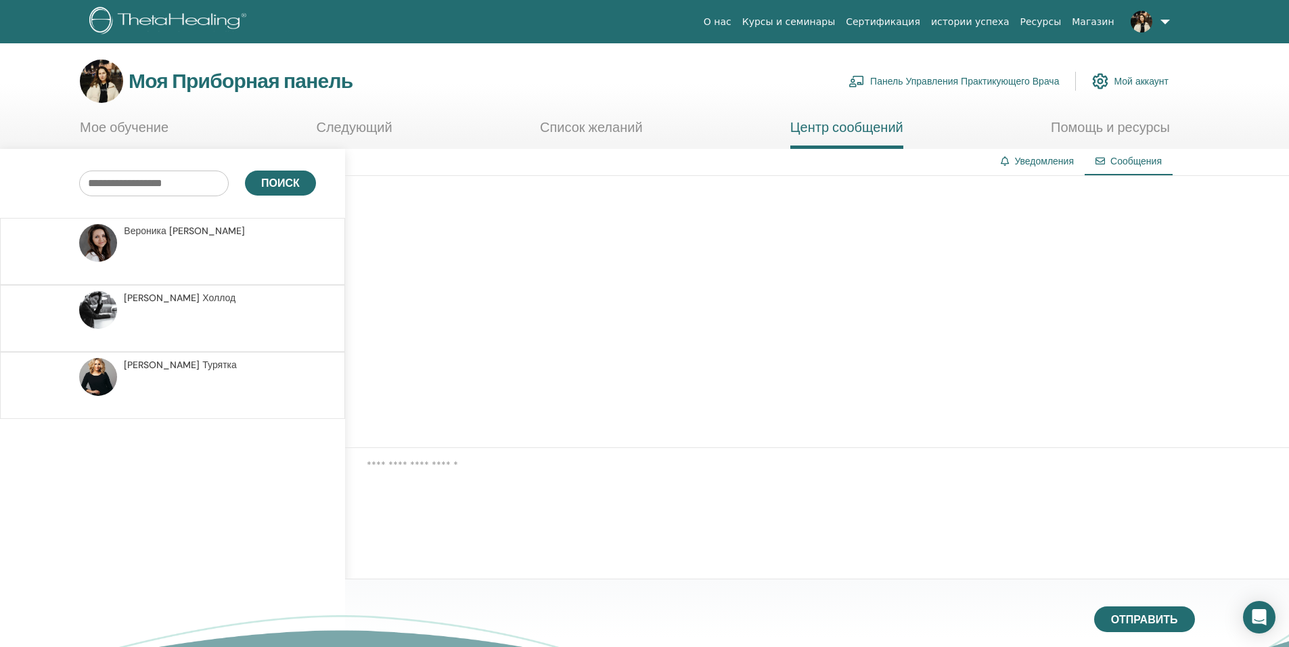
click at [195, 235] on ya-tr-span "[PERSON_NAME]" at bounding box center [207, 231] width 76 height 12
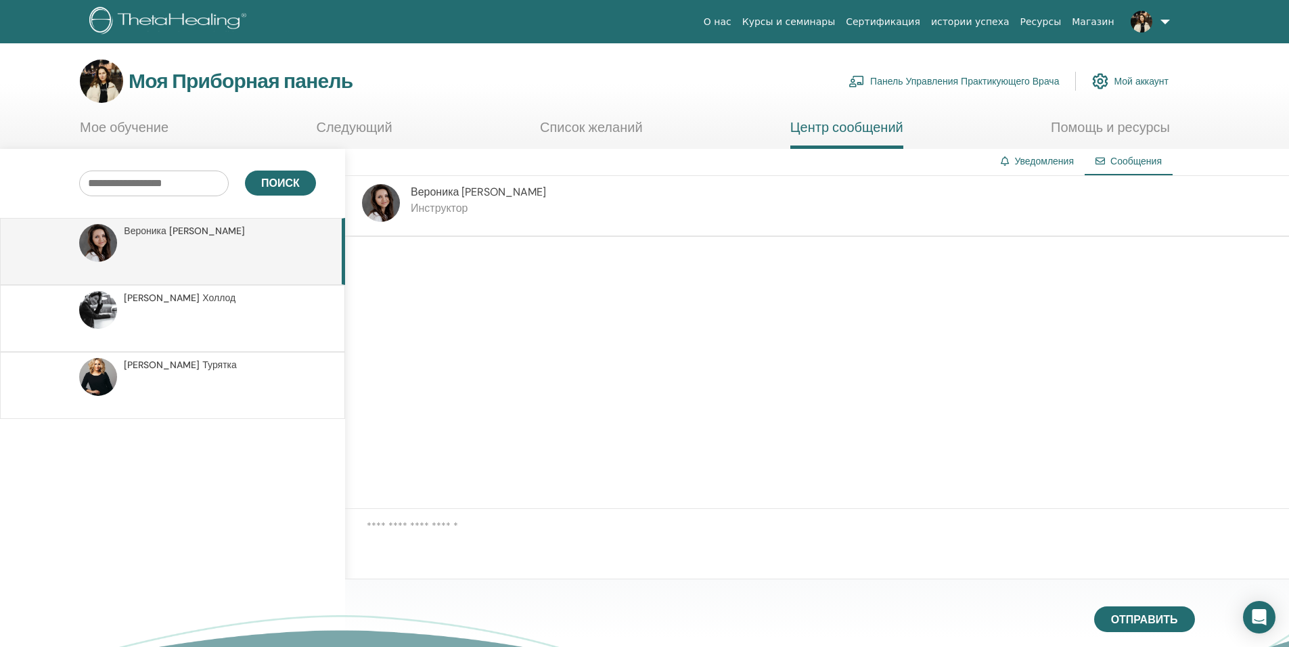
click at [196, 315] on p at bounding box center [222, 325] width 196 height 41
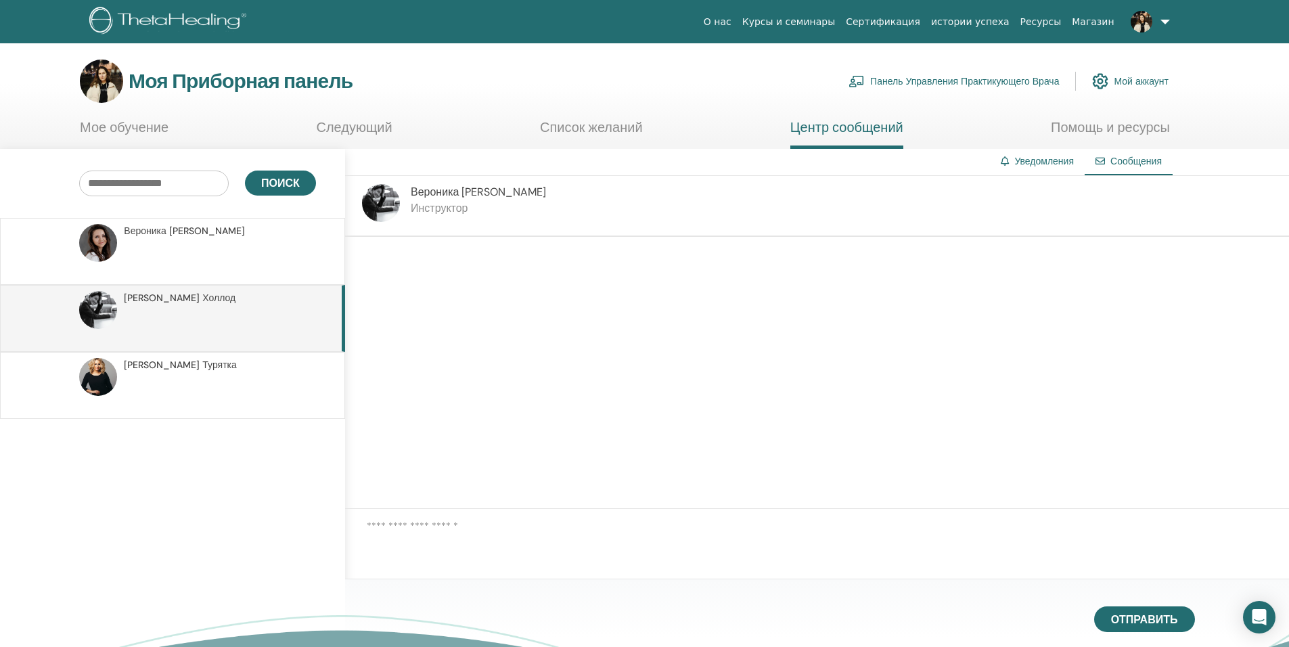
click at [198, 373] on p at bounding box center [222, 392] width 196 height 41
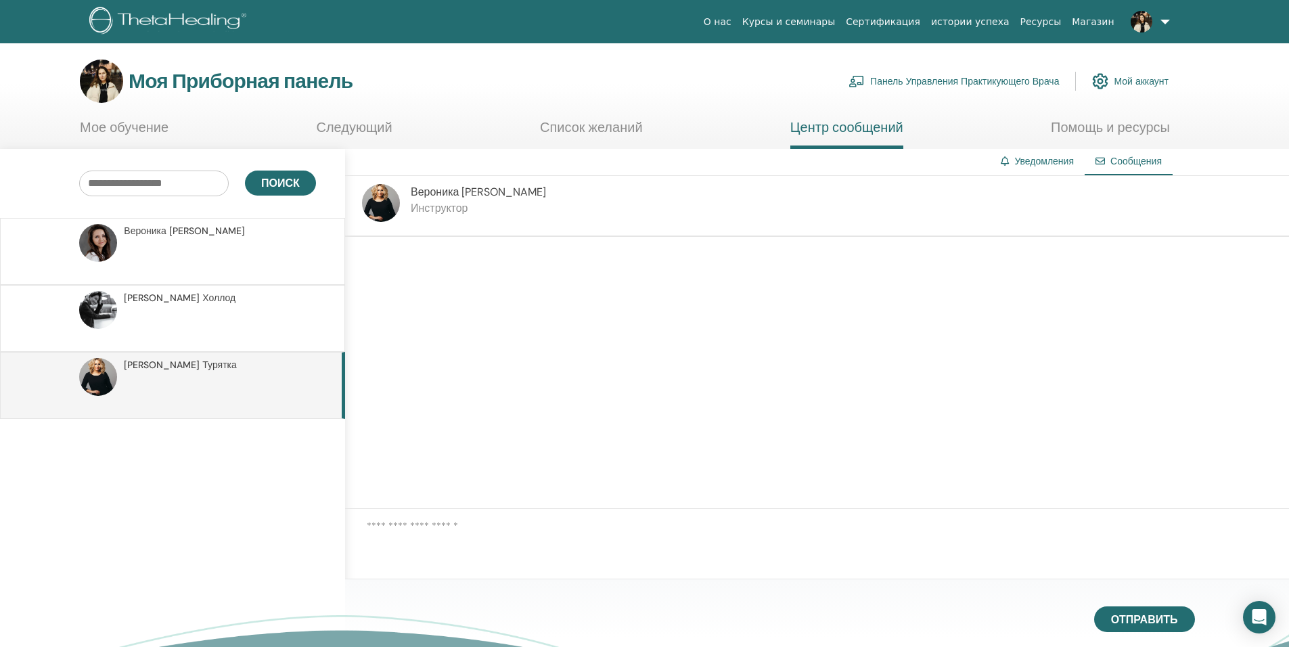
click at [1171, 18] on link at bounding box center [1147, 21] width 55 height 43
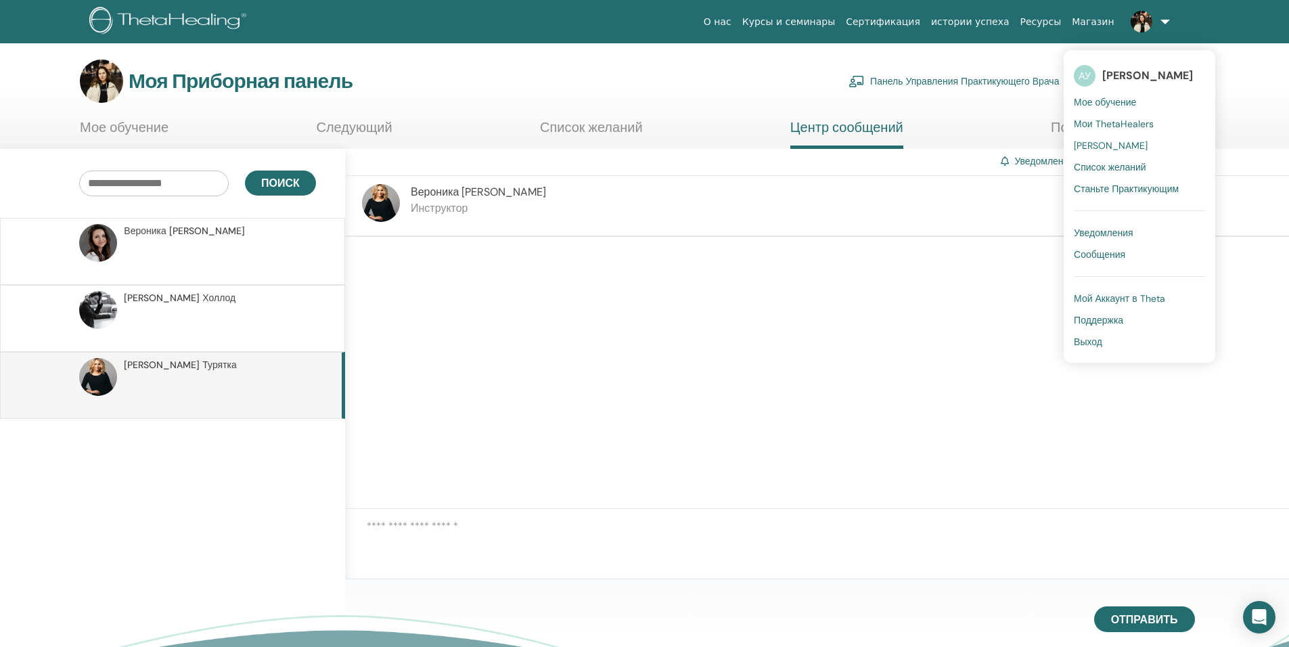
click at [1108, 227] on span "Уведомления" at bounding box center [1104, 233] width 60 height 12
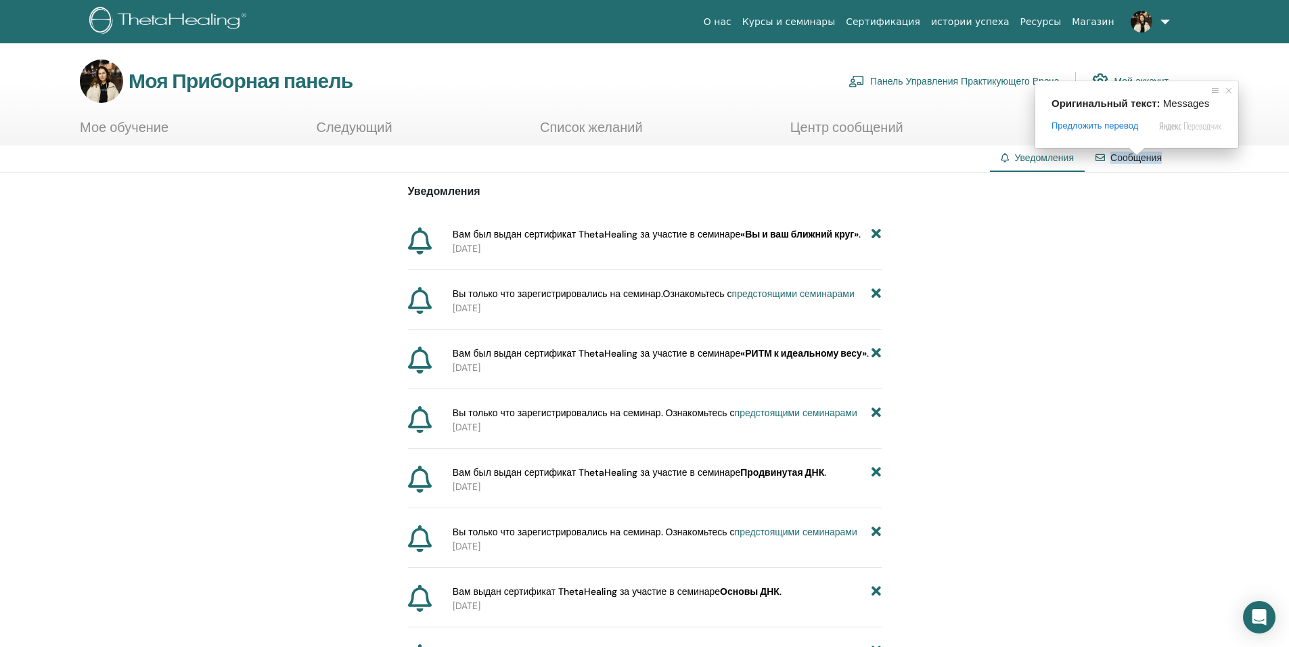
click at [1137, 161] on ya-tr-span "Сообщения" at bounding box center [1135, 158] width 51 height 12
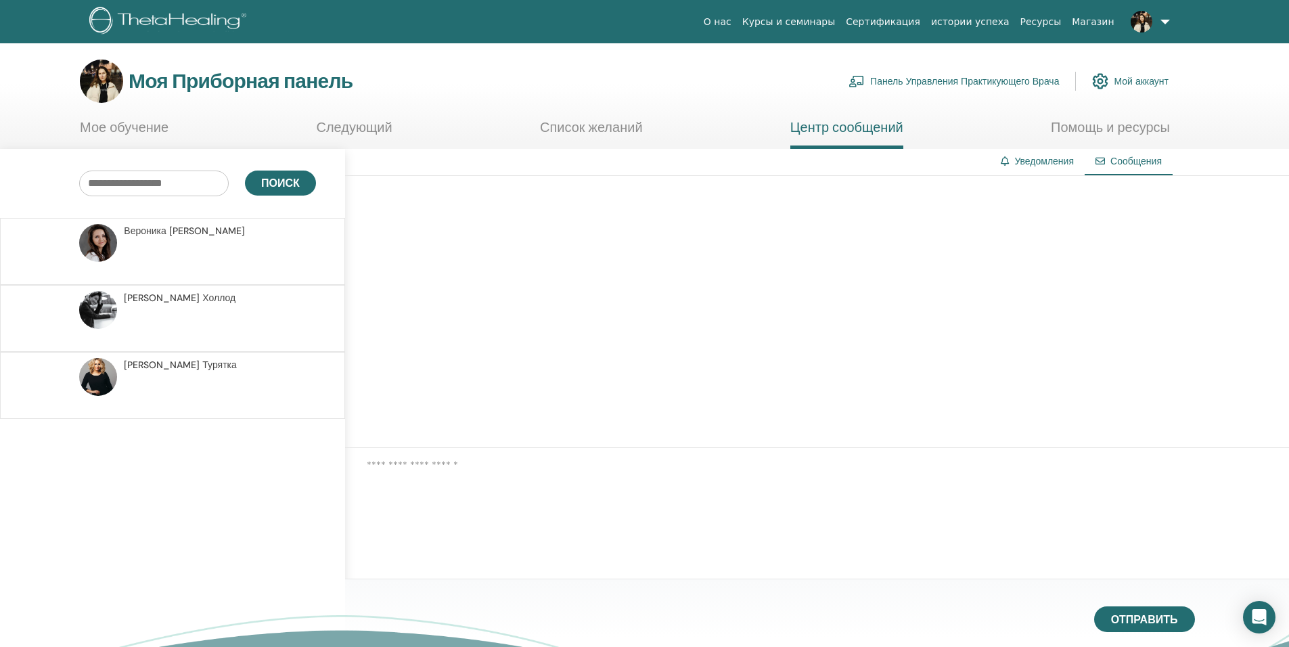
click at [1156, 28] on link at bounding box center [1147, 21] width 55 height 43
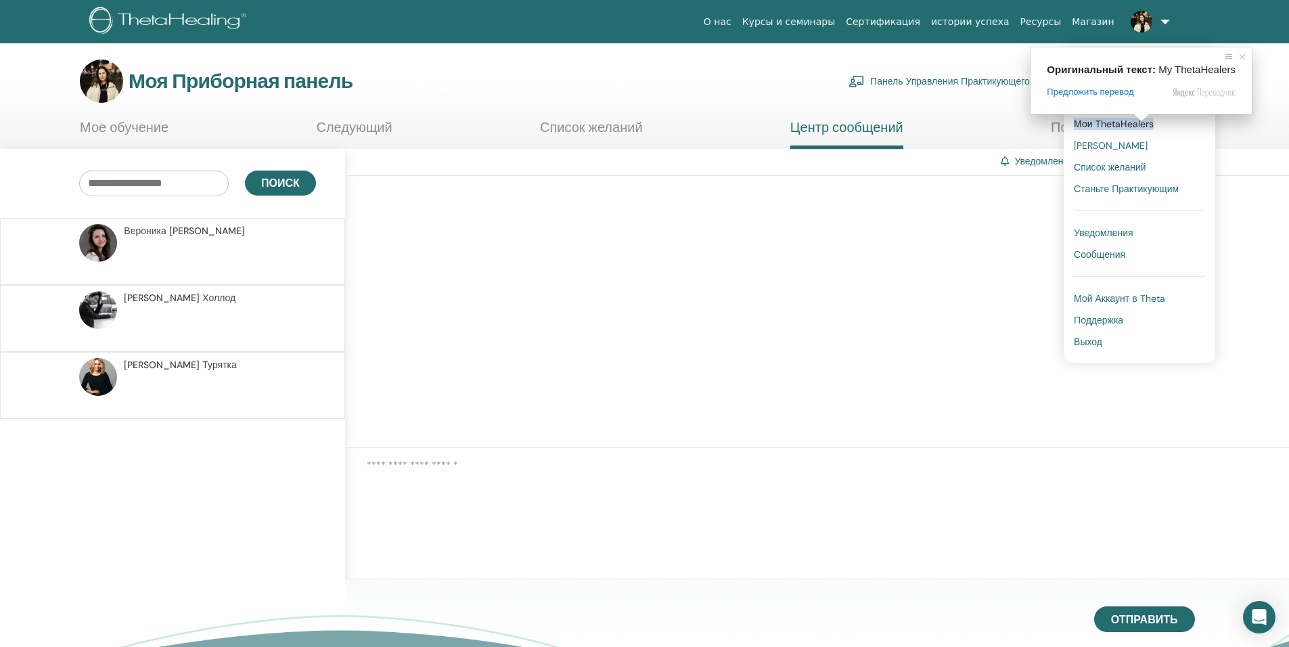
click at [1111, 294] on body "О нас Курсы и семинары Сертификация истории успеха Ресурсы Магазин АУ Александр…" at bounding box center [644, 323] width 1289 height 647
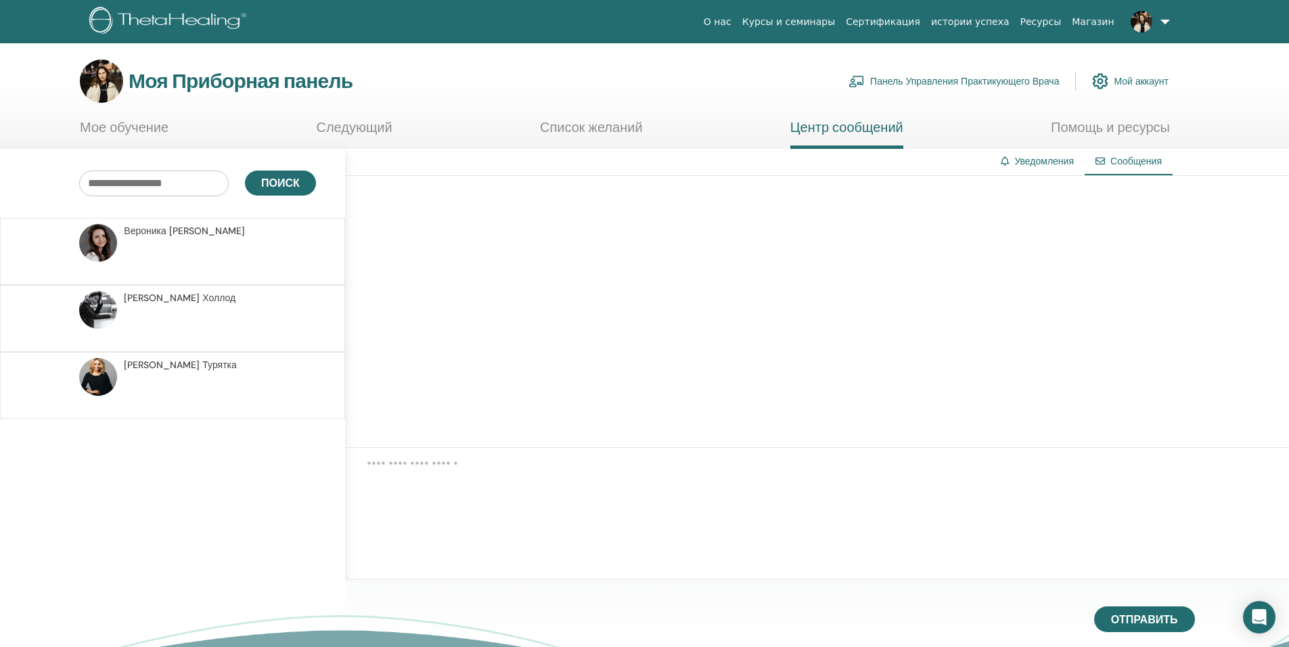
click at [107, 84] on img at bounding box center [101, 81] width 43 height 43
click at [185, 84] on ya-tr-span "Моя Приборная панель" at bounding box center [241, 81] width 224 height 26
click at [1149, 20] on img at bounding box center [1142, 22] width 22 height 22
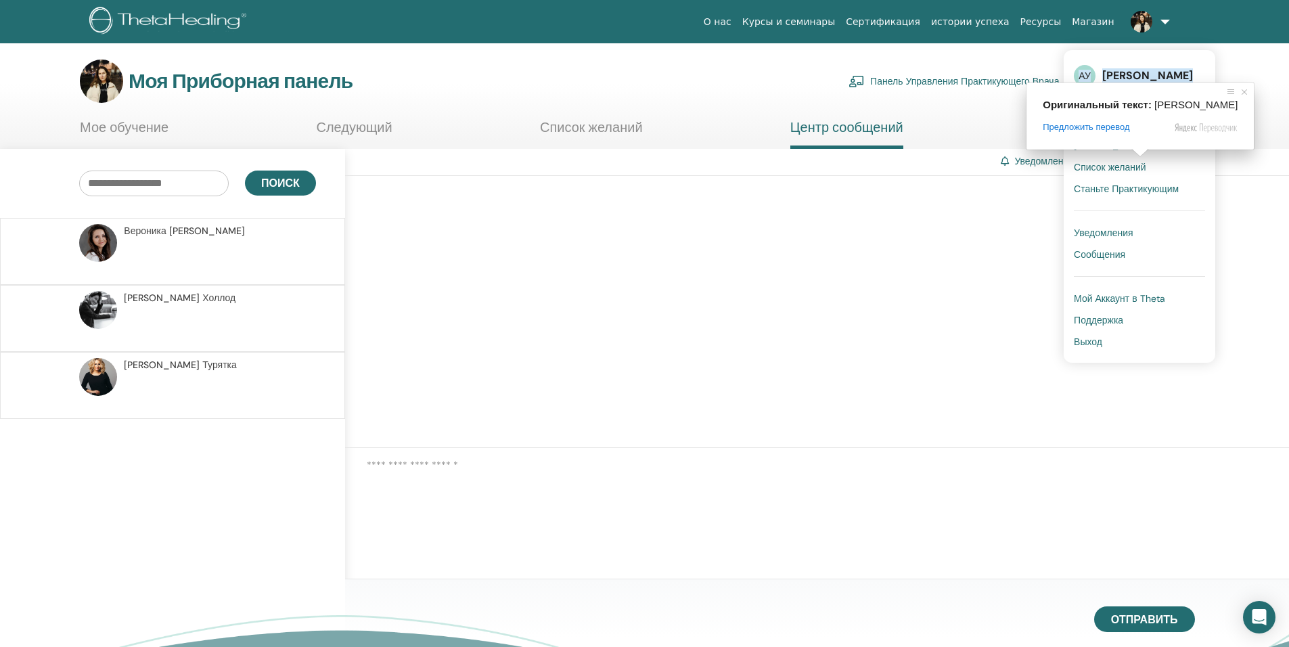
click at [1149, 72] on ya-tr-span "Александра Уральцева" at bounding box center [1147, 75] width 91 height 14
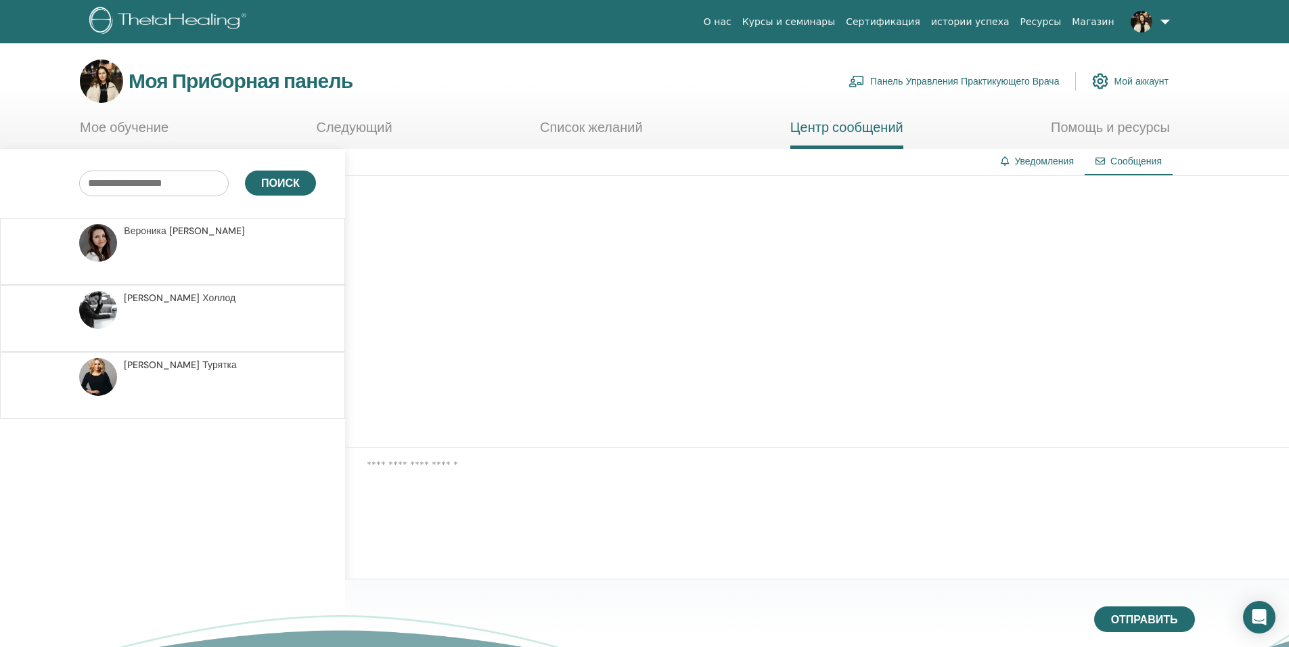
click at [1148, 26] on img at bounding box center [1142, 22] width 22 height 22
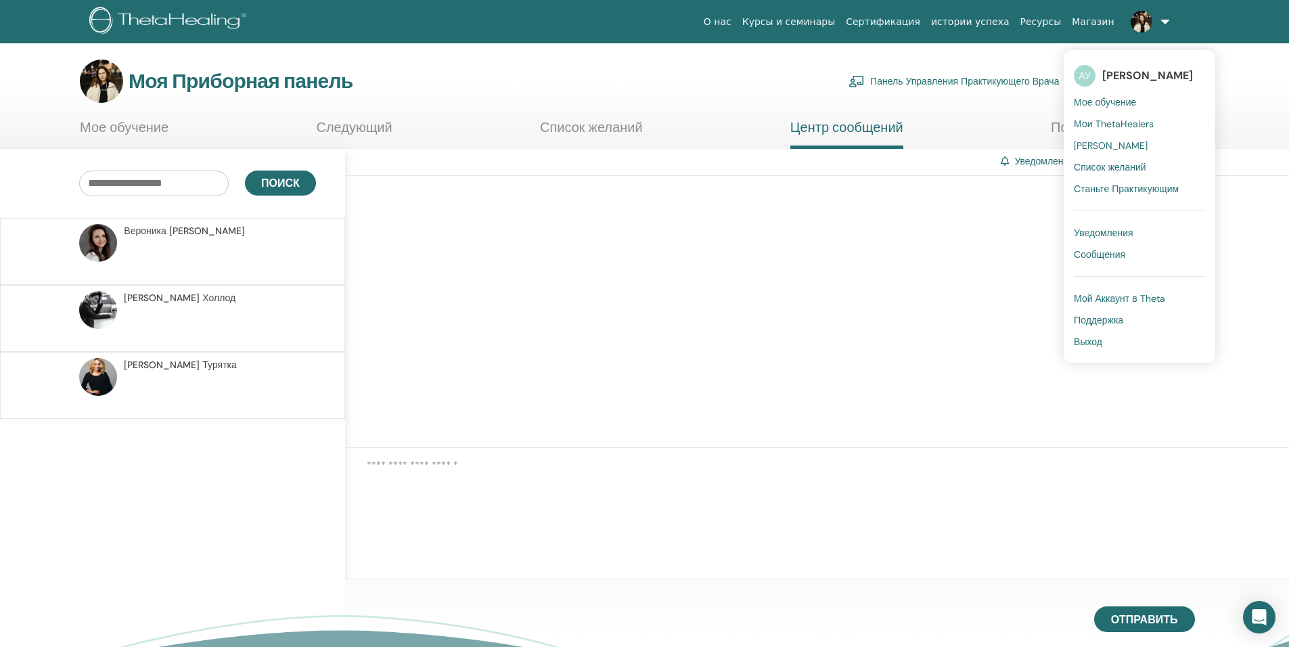
click at [1081, 85] on span "АУ" at bounding box center [1085, 76] width 22 height 22
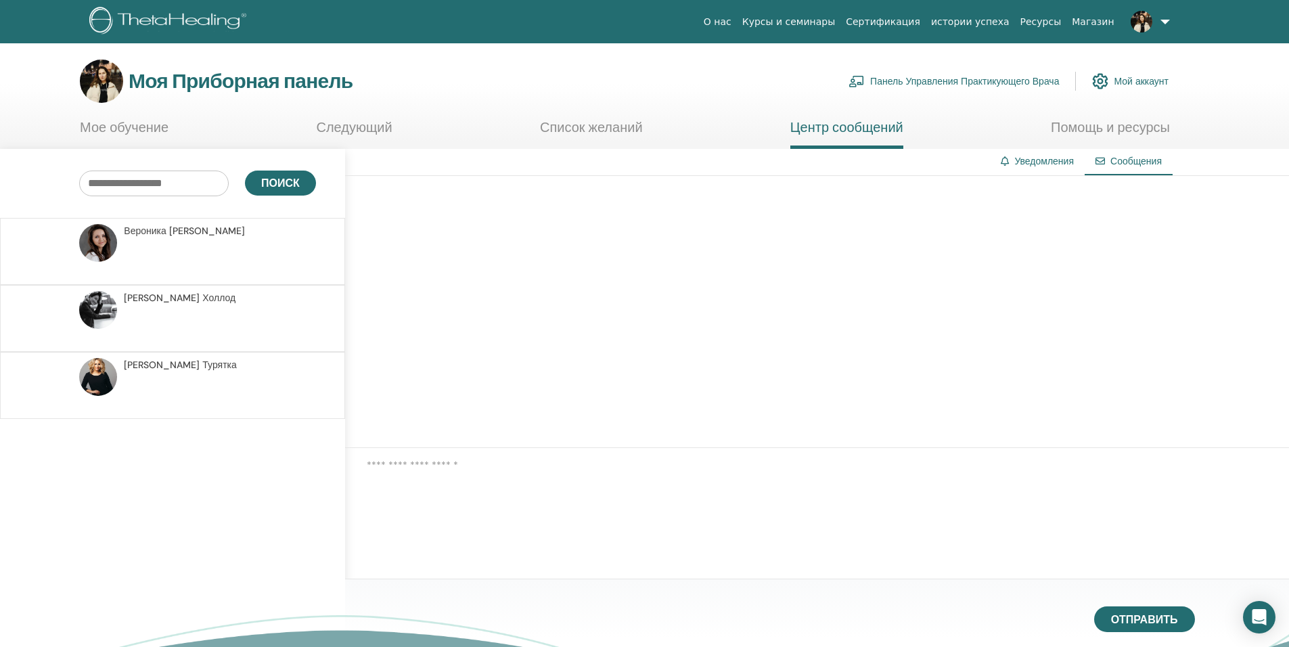
click at [1163, 14] on link at bounding box center [1147, 21] width 55 height 43
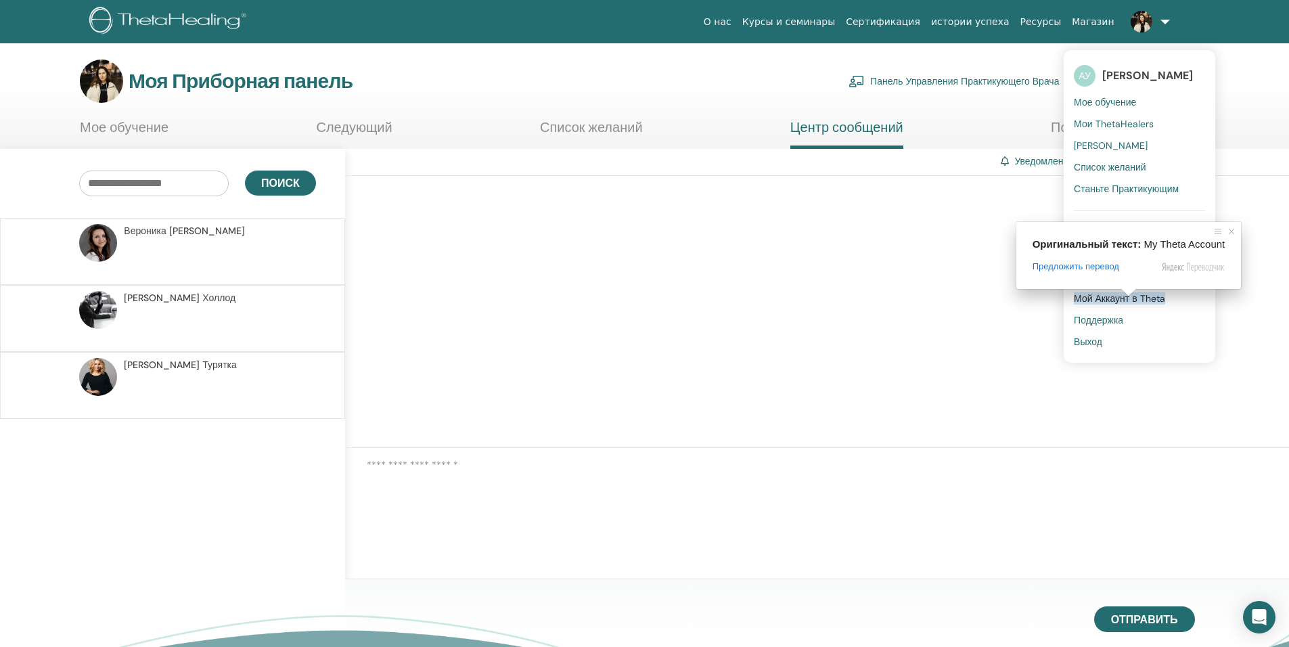
click at [1127, 296] on span at bounding box center [1129, 292] width 18 height 8
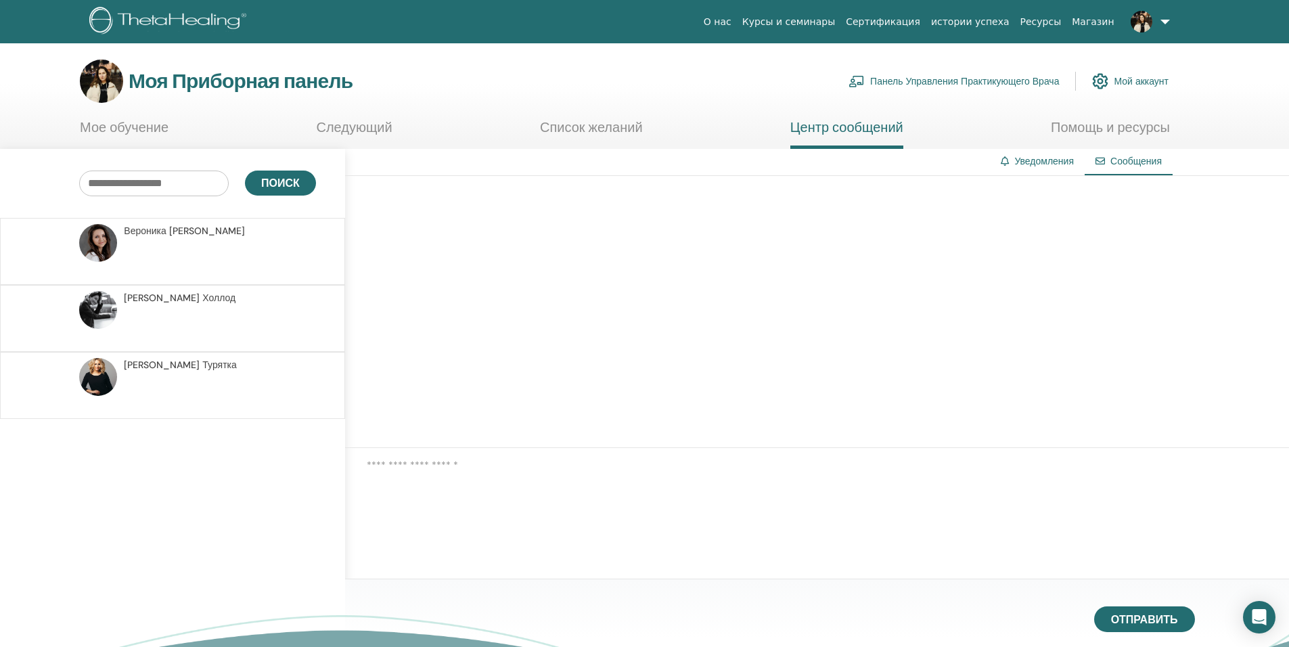
click at [1157, 87] on link "Мой аккаунт" at bounding box center [1130, 81] width 76 height 30
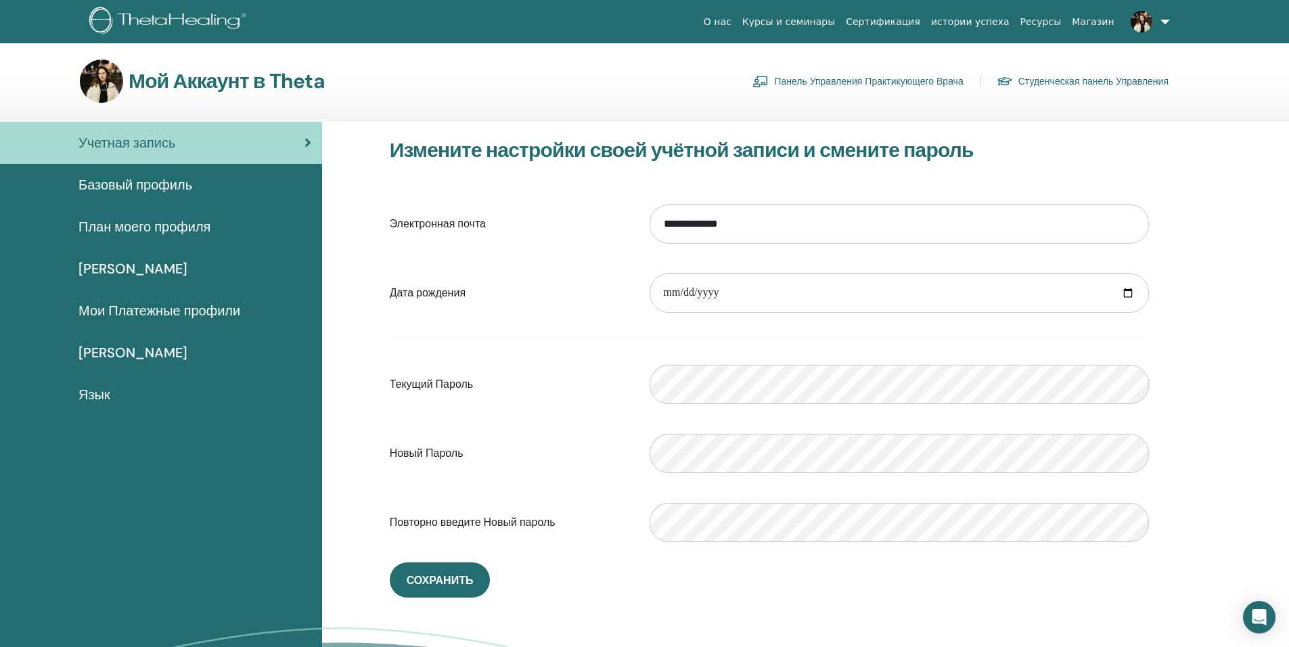
click at [151, 226] on ya-tr-span "План моего профиля" at bounding box center [144, 227] width 132 height 18
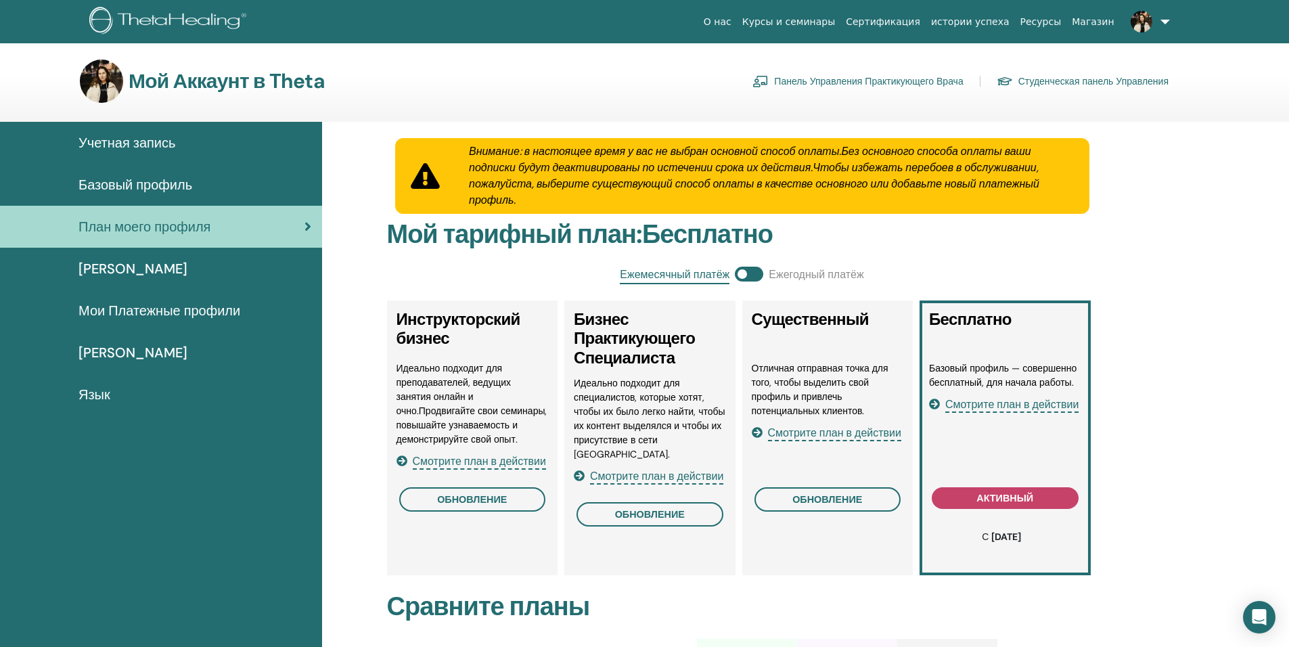
click at [155, 183] on ya-tr-span "Базовый профиль" at bounding box center [135, 185] width 114 height 18
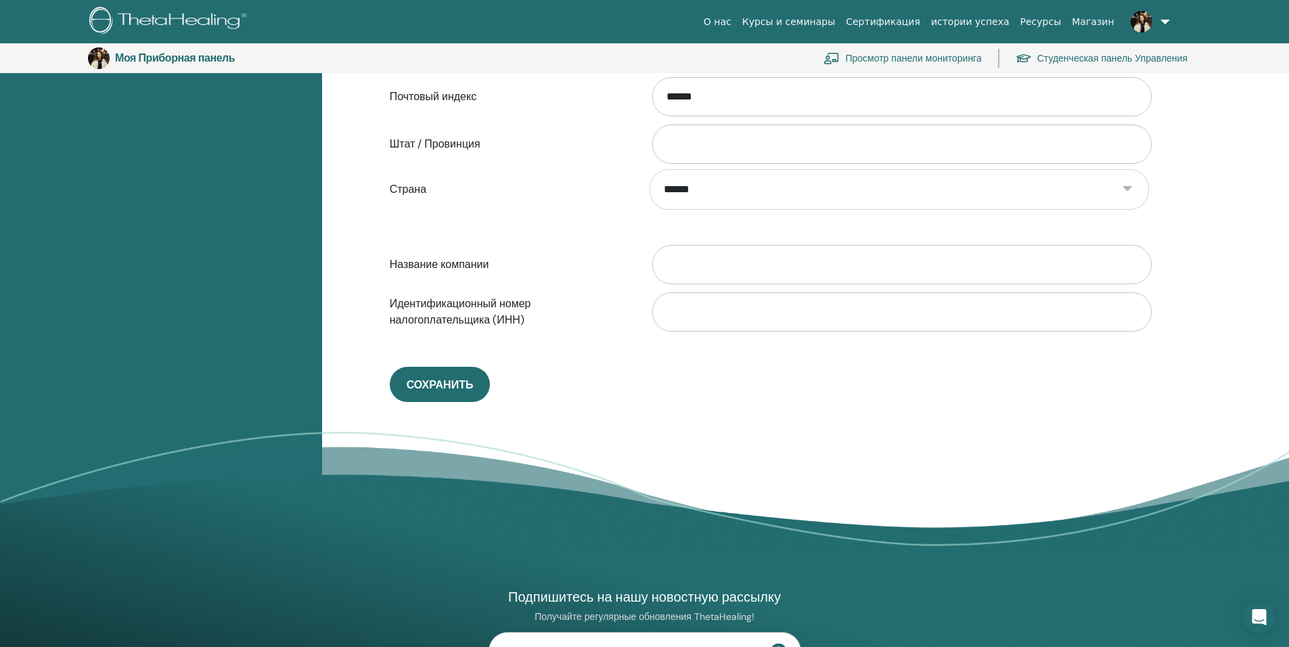
scroll to position [774, 0]
